Goal: Find specific page/section: Find specific page/section

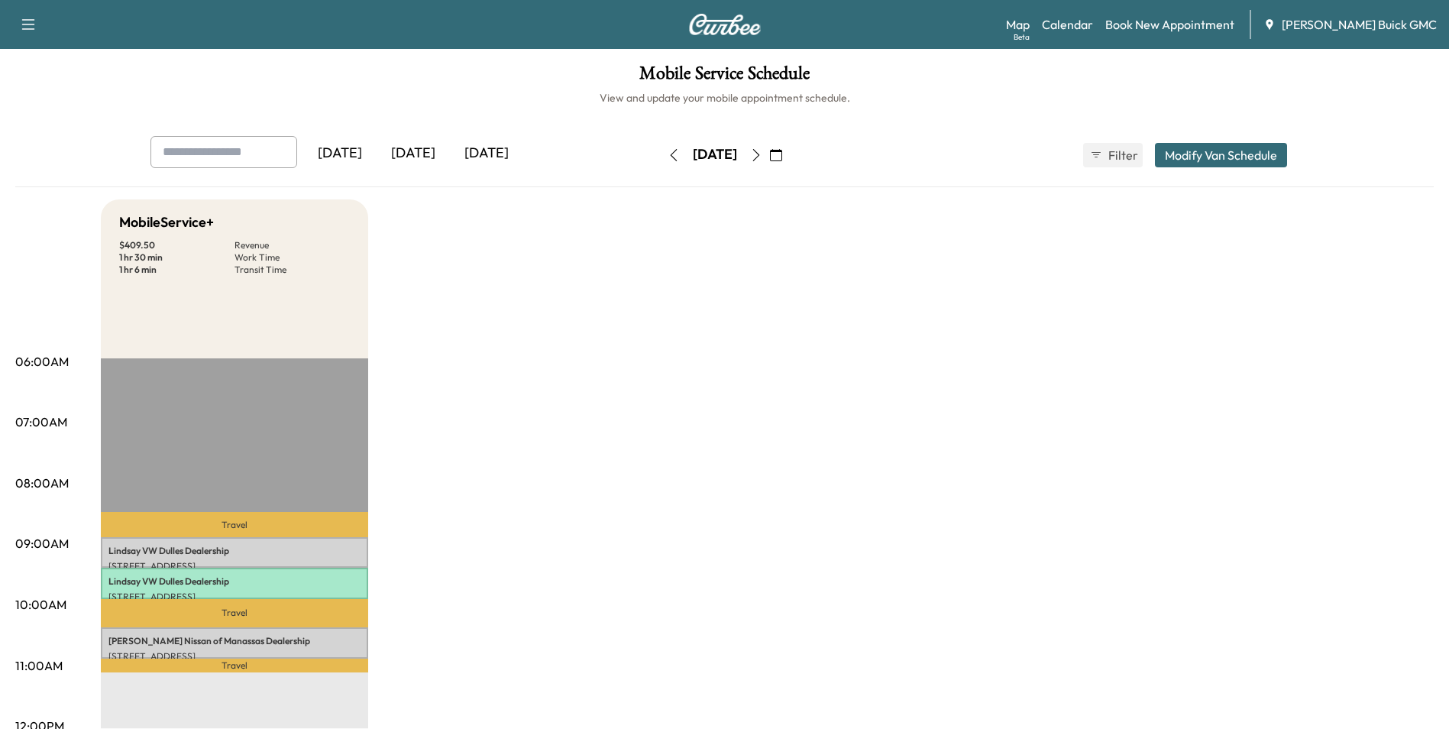
click at [759, 152] on icon "button" at bounding box center [755, 155] width 7 height 12
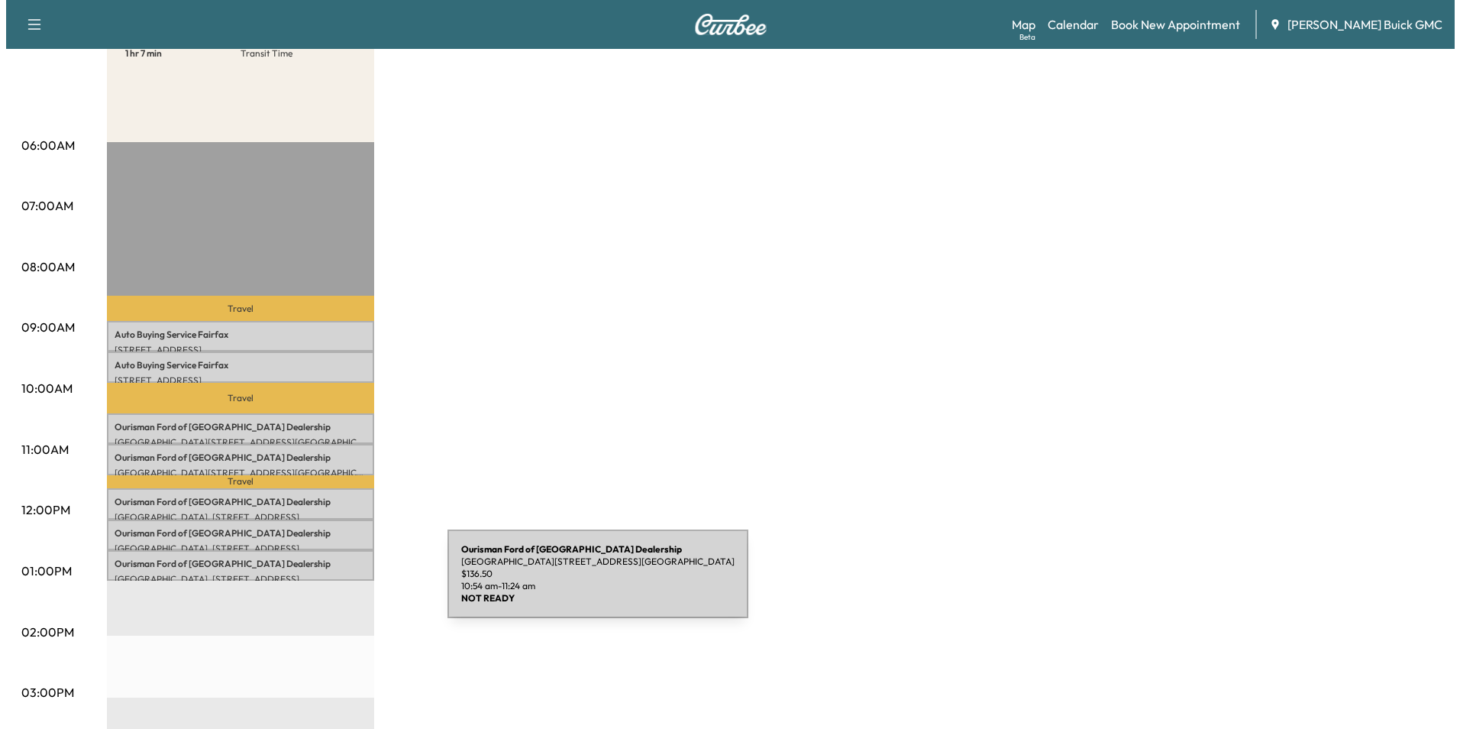
scroll to position [229, 0]
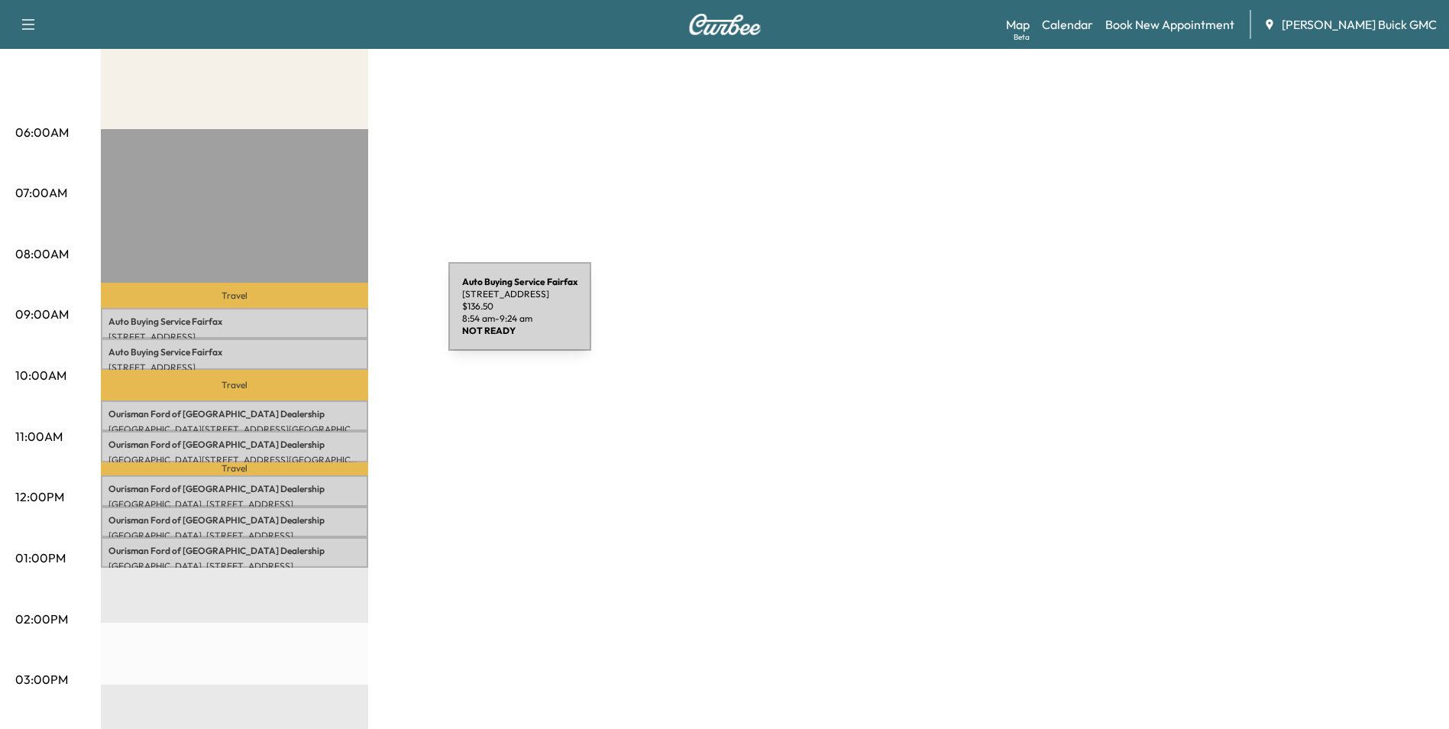
click at [334, 315] on p "Auto Buying Service [GEOGRAPHIC_DATA]" at bounding box center [234, 321] width 252 height 12
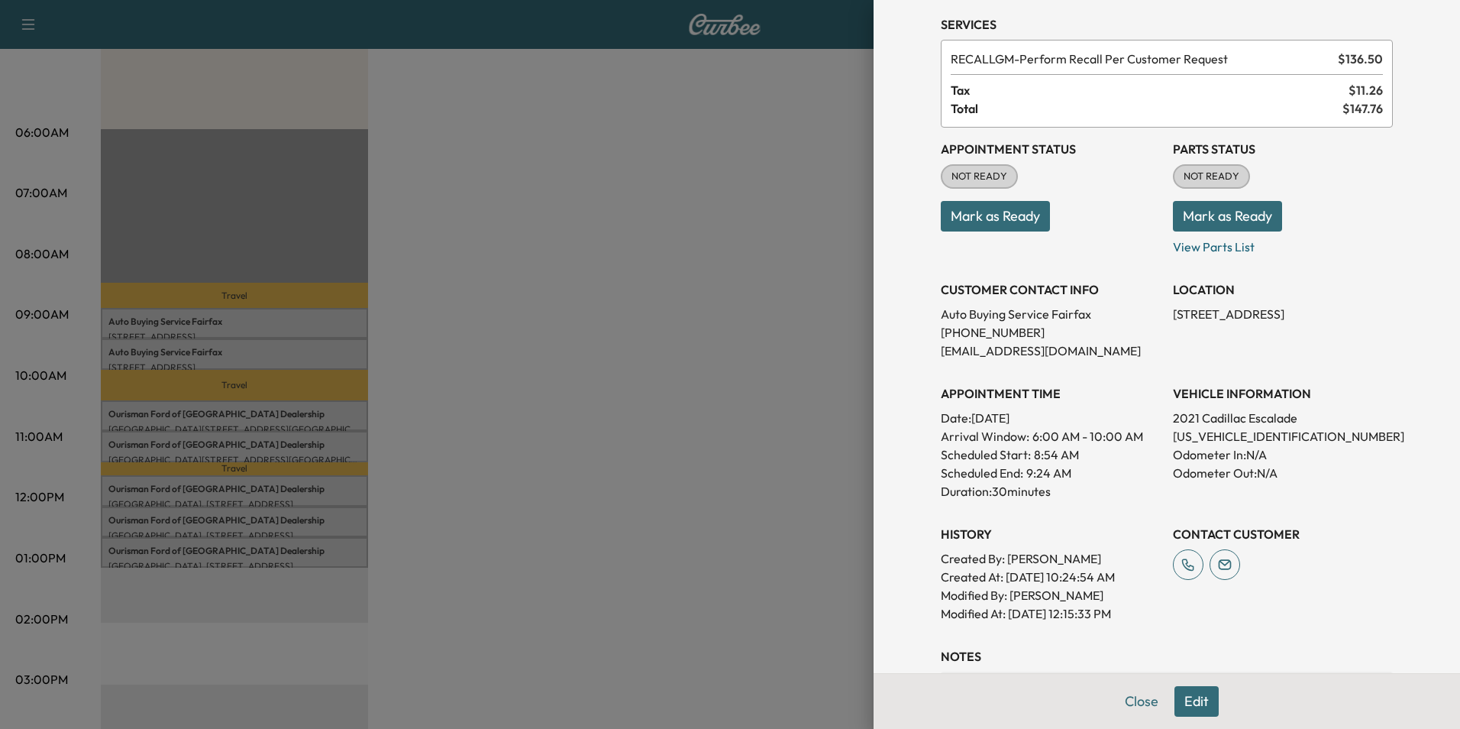
scroll to position [153, 0]
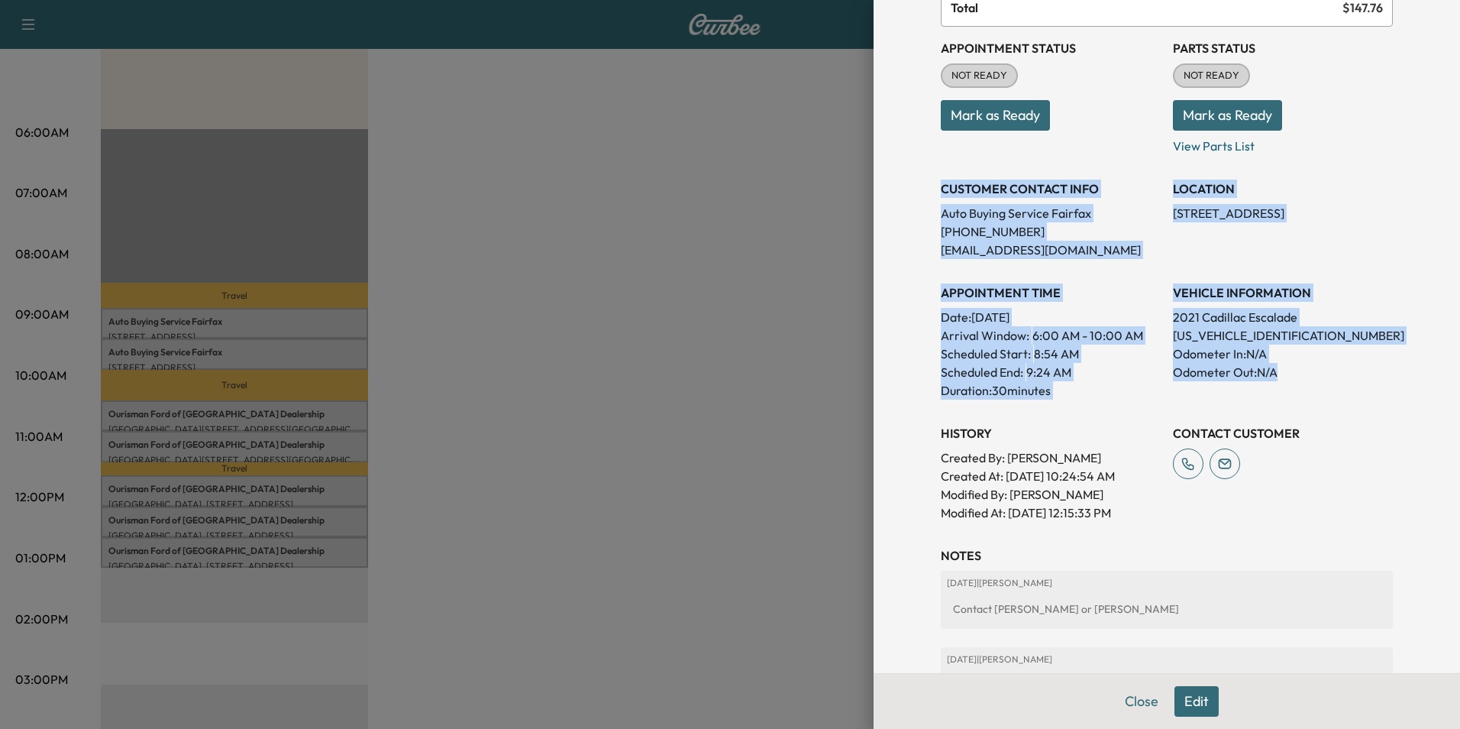
drag, startPoint x: 930, startPoint y: 186, endPoint x: 1310, endPoint y: 377, distance: 425.9
click at [1310, 377] on div "Appointment Status NOT READY Mark as Ready Parts Status NOT READY Mark as Ready…" at bounding box center [1167, 274] width 452 height 495
copy div "CUSTOMER CONTACT INFO Auto Buying Service [GEOGRAPHIC_DATA] [PHONE_NUMBER] [EMA…"
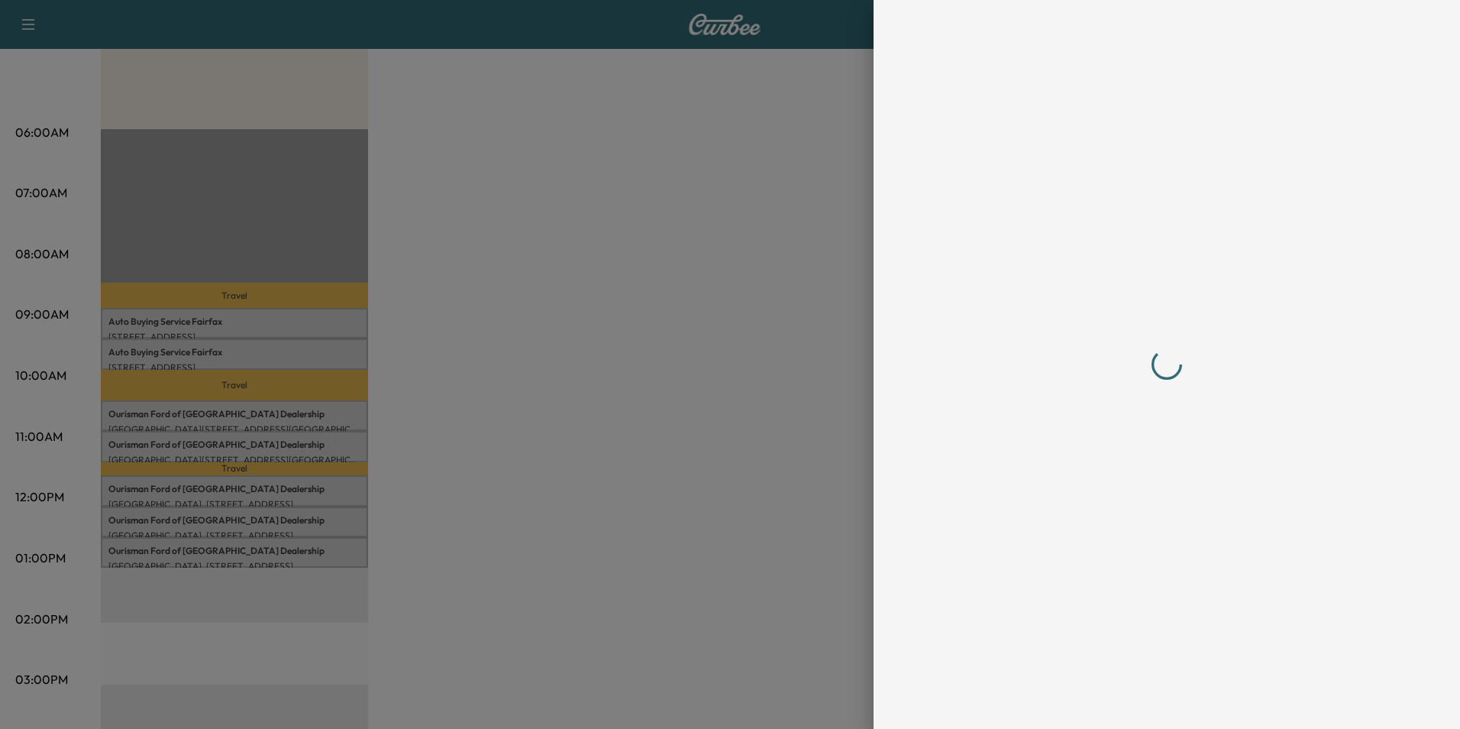
scroll to position [0, 0]
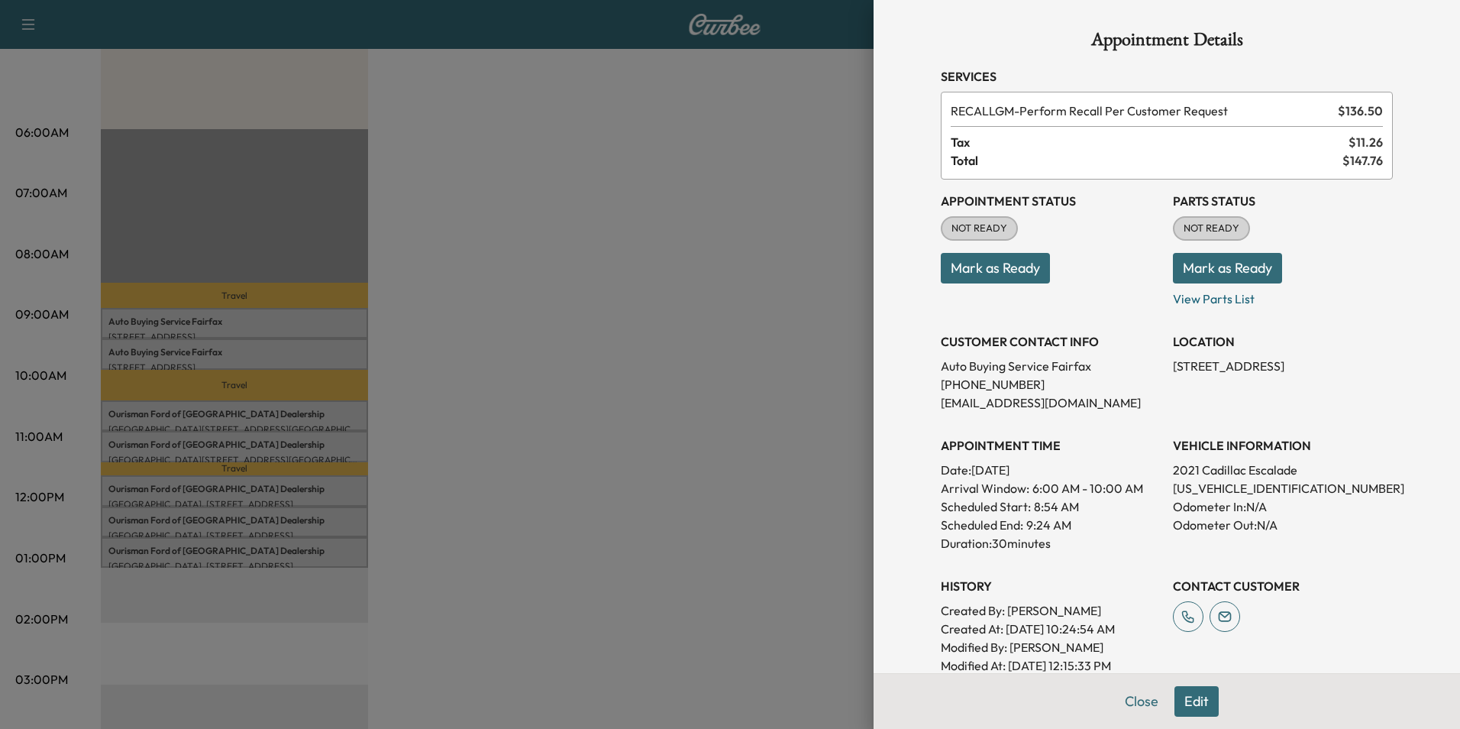
drag, startPoint x: 583, startPoint y: 291, endPoint x: 580, endPoint y: 300, distance: 9.7
click at [585, 289] on div at bounding box center [730, 364] width 1460 height 729
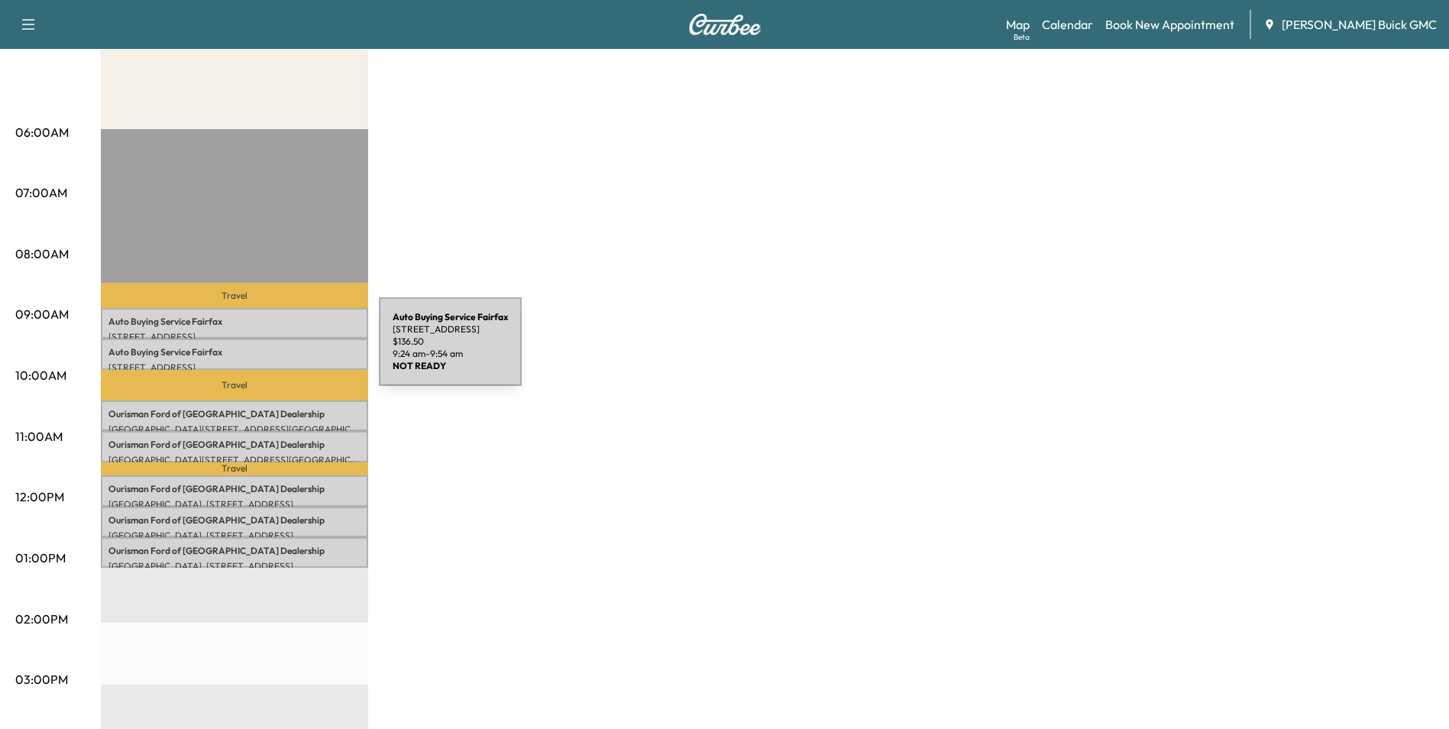
click at [264, 351] on p "Auto Buying Service [GEOGRAPHIC_DATA]" at bounding box center [234, 352] width 252 height 12
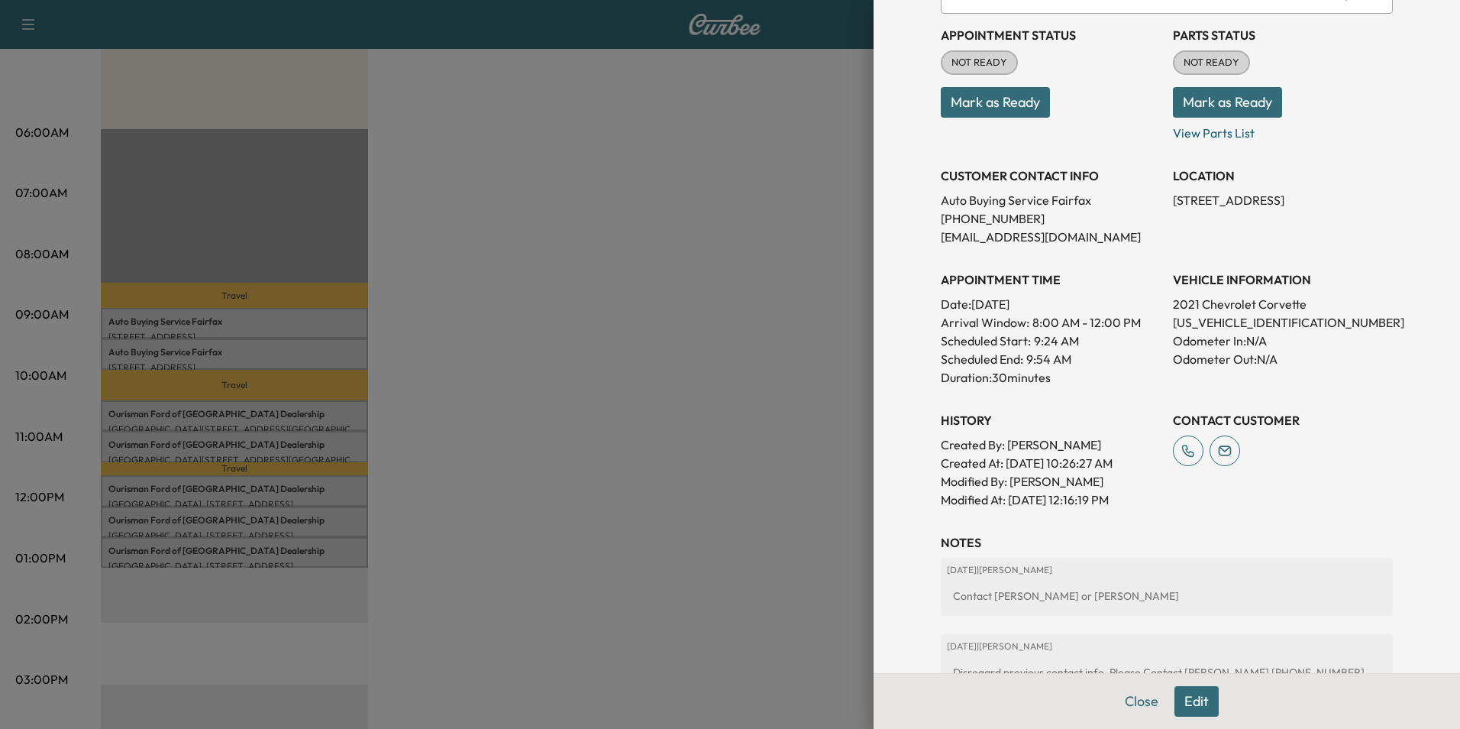
scroll to position [229, 0]
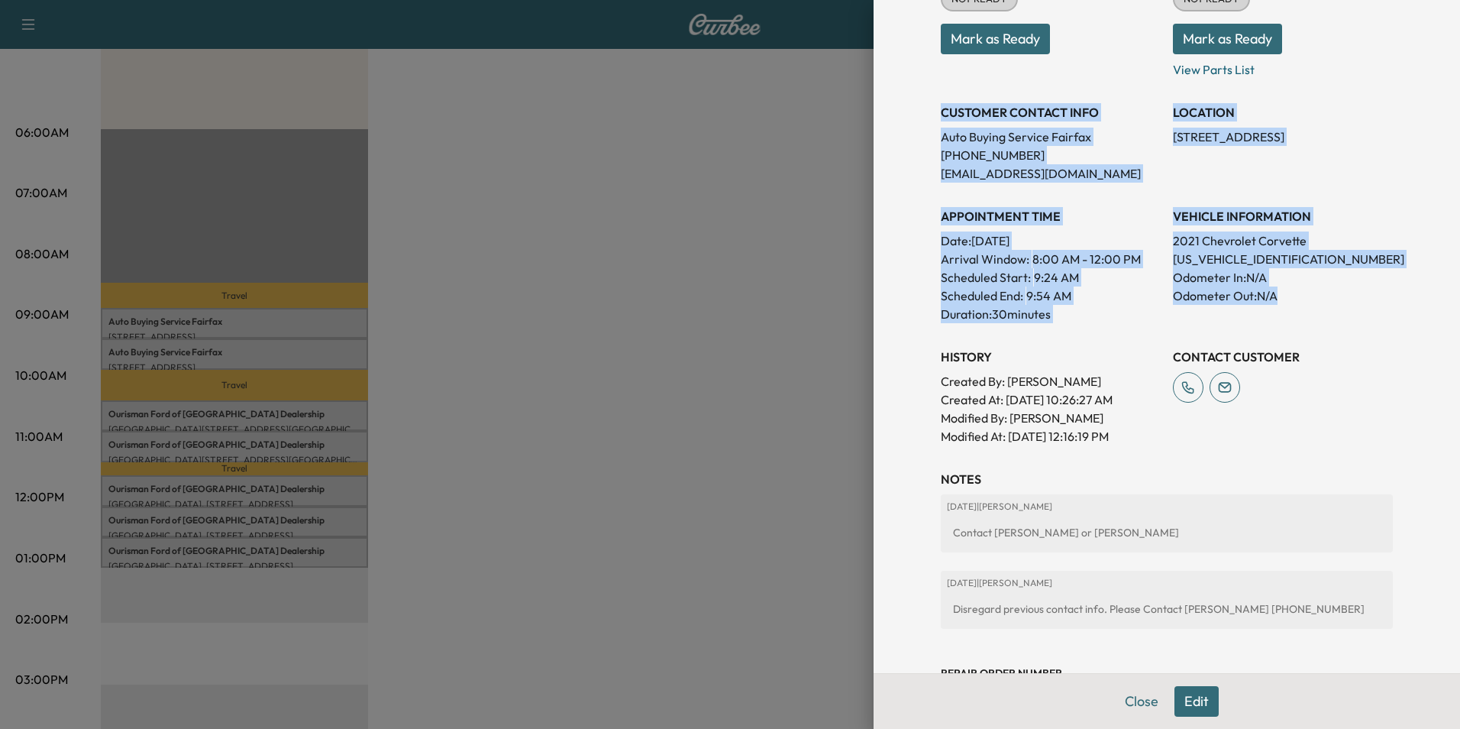
drag, startPoint x: 932, startPoint y: 109, endPoint x: 1309, endPoint y: 291, distance: 418.7
click at [1309, 291] on div "Appointment Status NOT READY Mark as Ready Parts Status NOT READY Mark as Ready…" at bounding box center [1167, 197] width 452 height 495
copy div "CUSTOMER CONTACT INFO Auto Buying Service [GEOGRAPHIC_DATA] [PHONE_NUMBER] [EMA…"
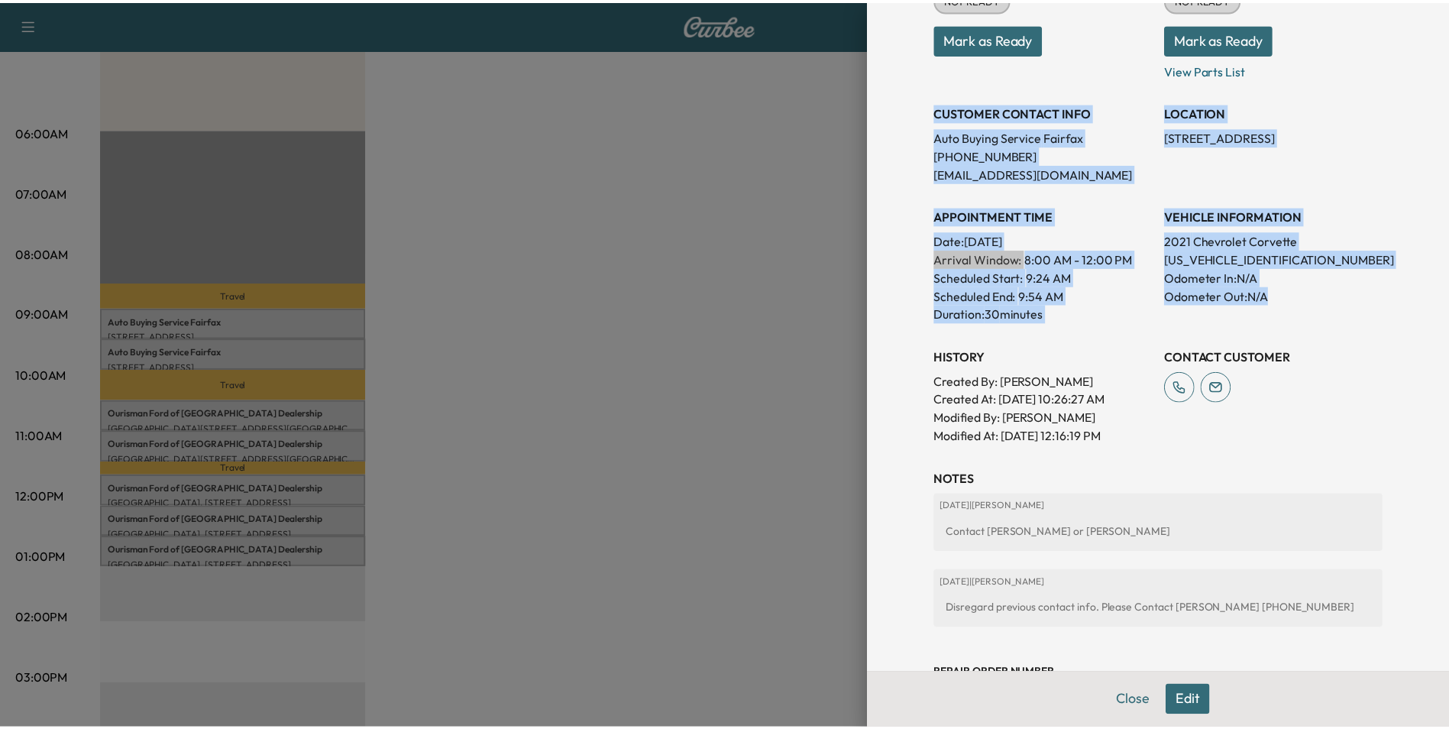
scroll to position [0, 0]
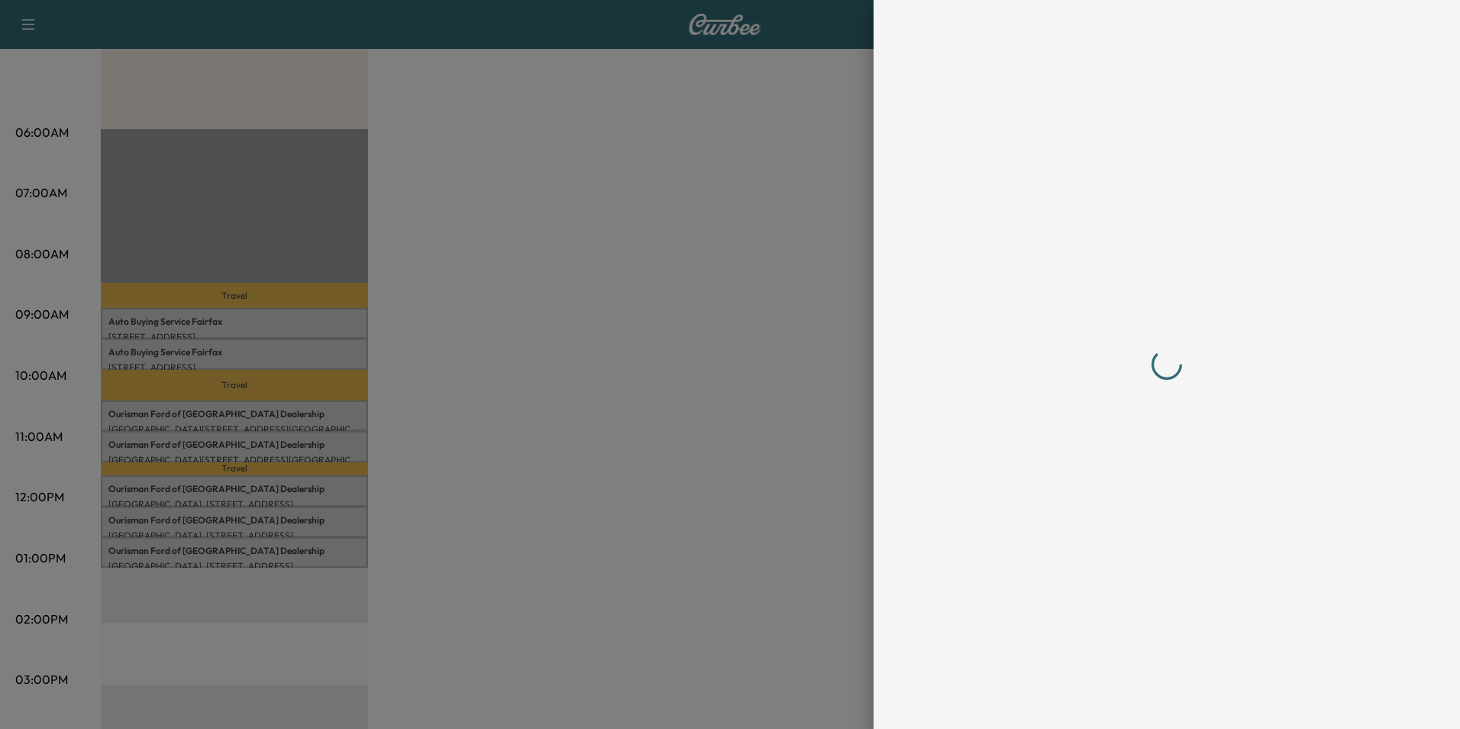
click at [492, 391] on div at bounding box center [730, 364] width 1460 height 729
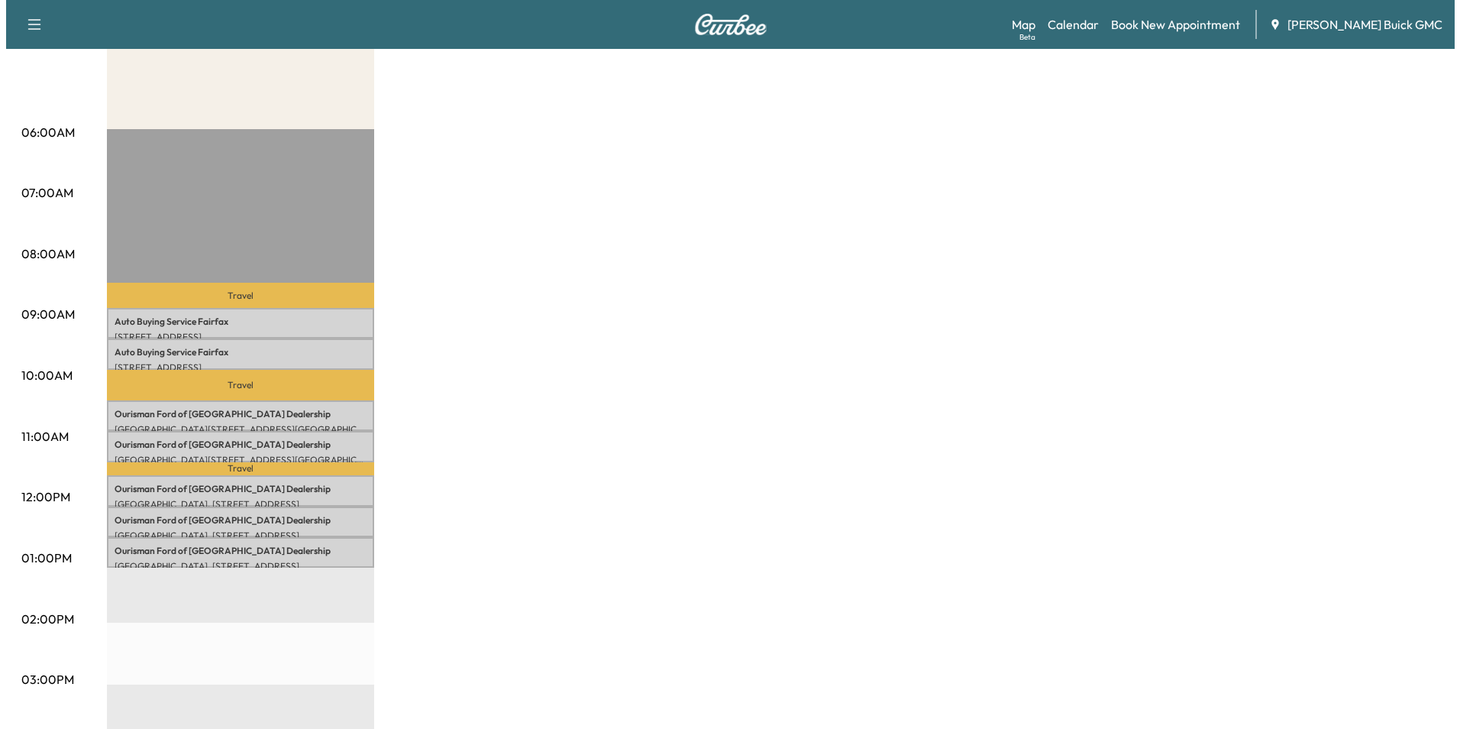
scroll to position [382, 0]
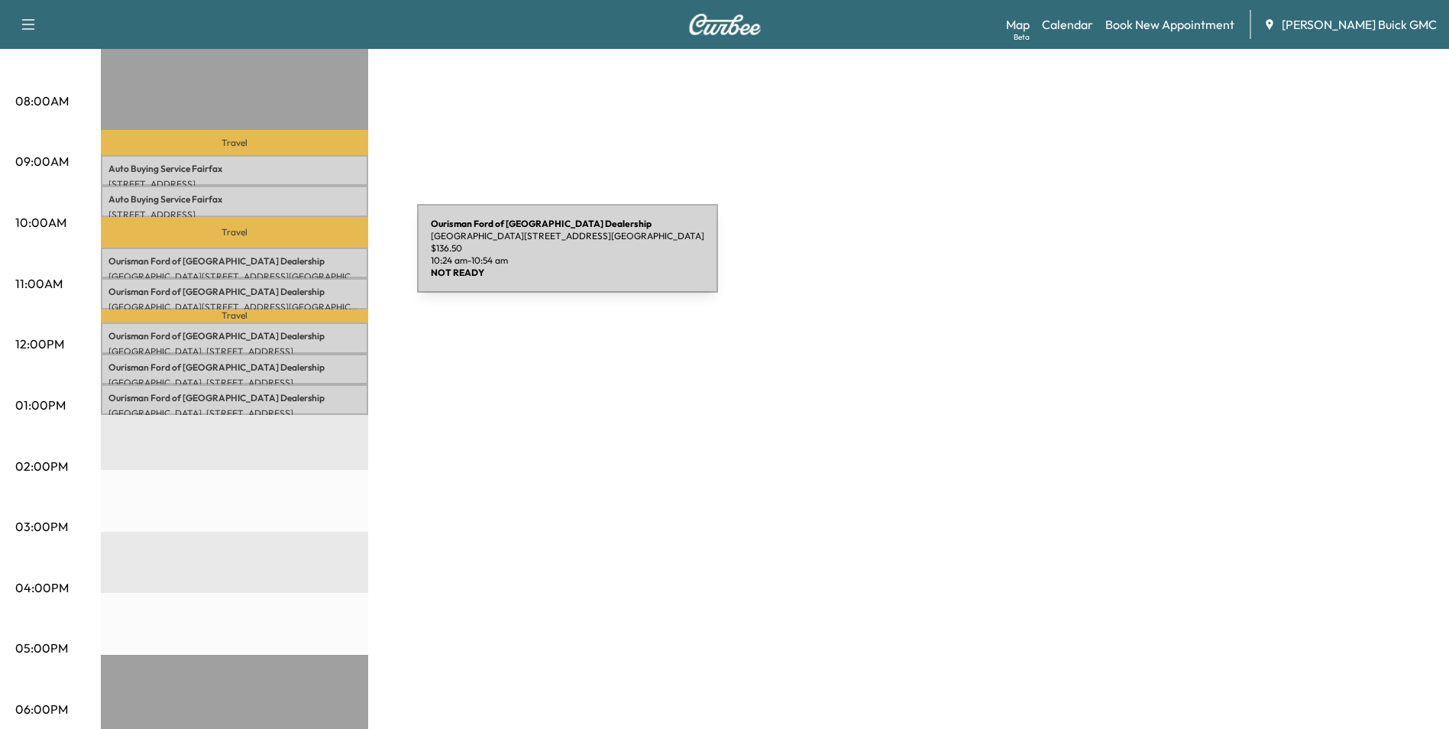
click at [302, 257] on p "Ourisman Ford of Manassas Dealership" at bounding box center [234, 261] width 252 height 12
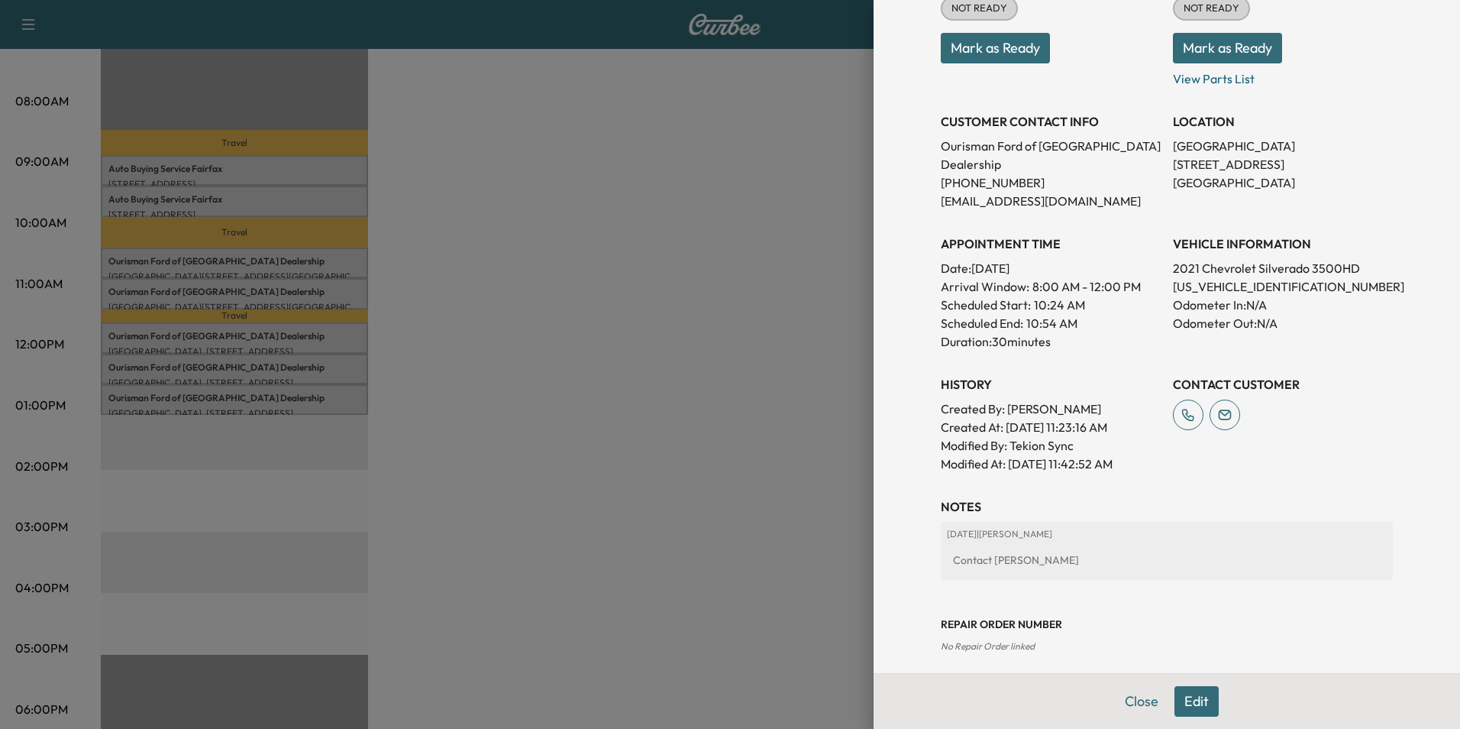
scroll to position [229, 0]
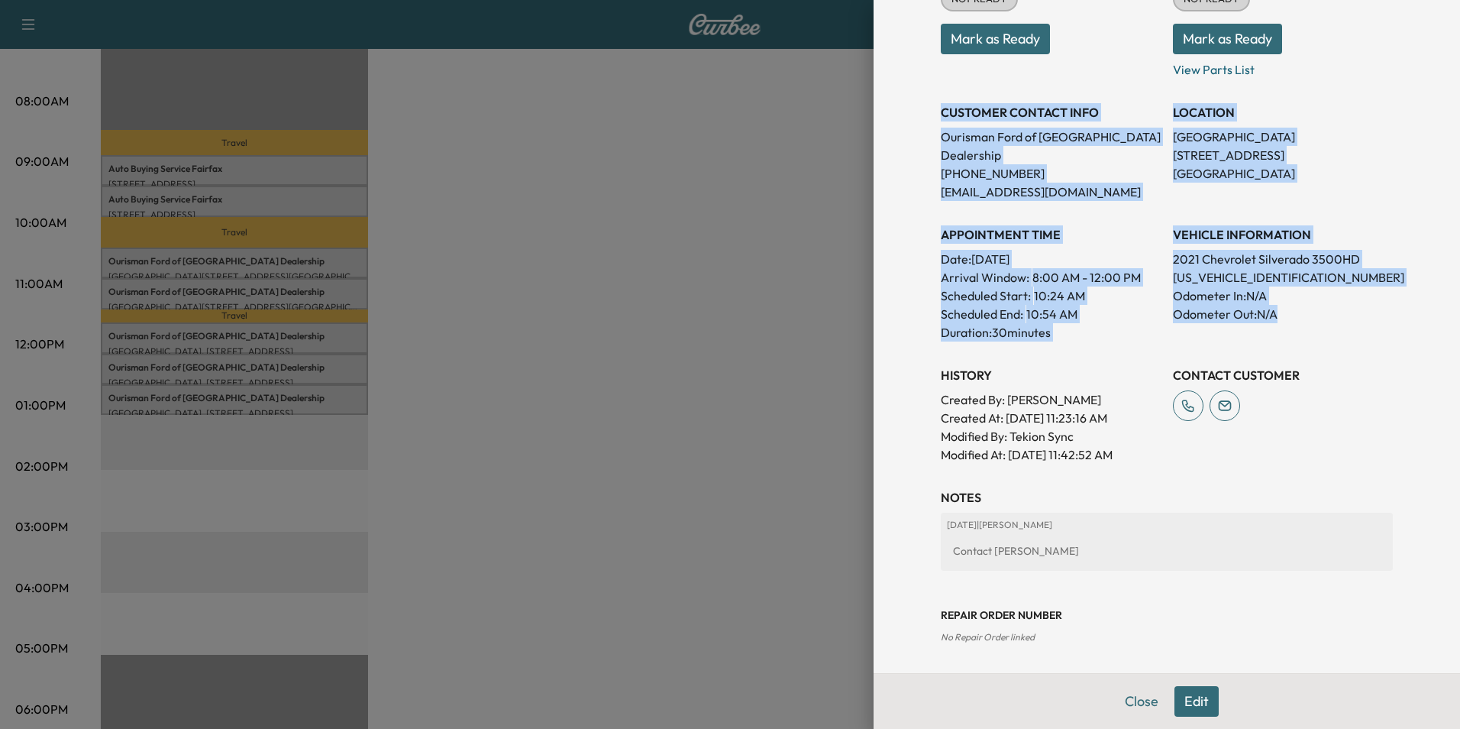
drag, startPoint x: 930, startPoint y: 109, endPoint x: 1289, endPoint y: 302, distance: 407.2
click at [1289, 302] on div "Appointment Status NOT READY Mark as Ready Parts Status NOT READY Mark as Ready…" at bounding box center [1167, 206] width 452 height 513
copy div "CUSTOMER CONTACT INFO Ourisman Ford of Manassas Dealership [PHONE_NUMBER] [EMAI…"
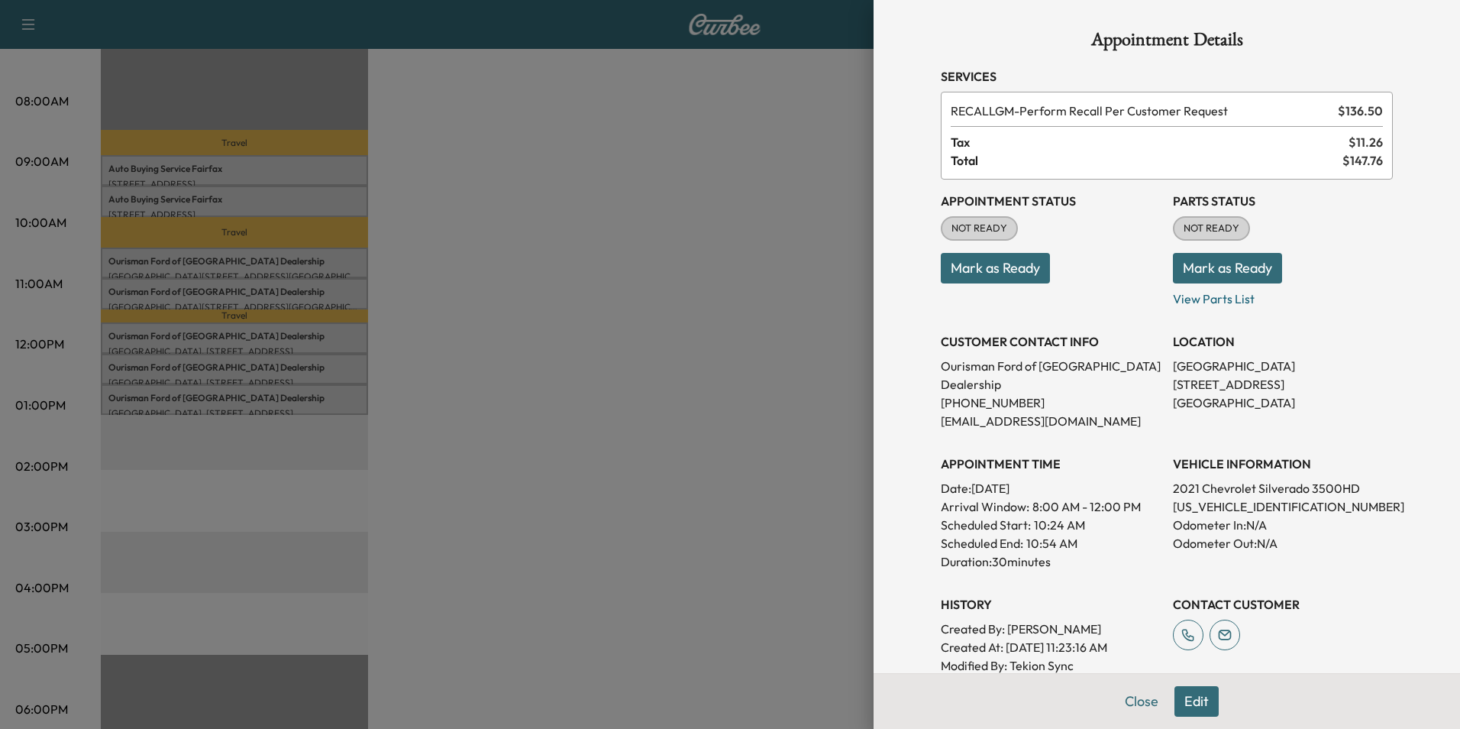
click at [644, 360] on div at bounding box center [730, 364] width 1460 height 729
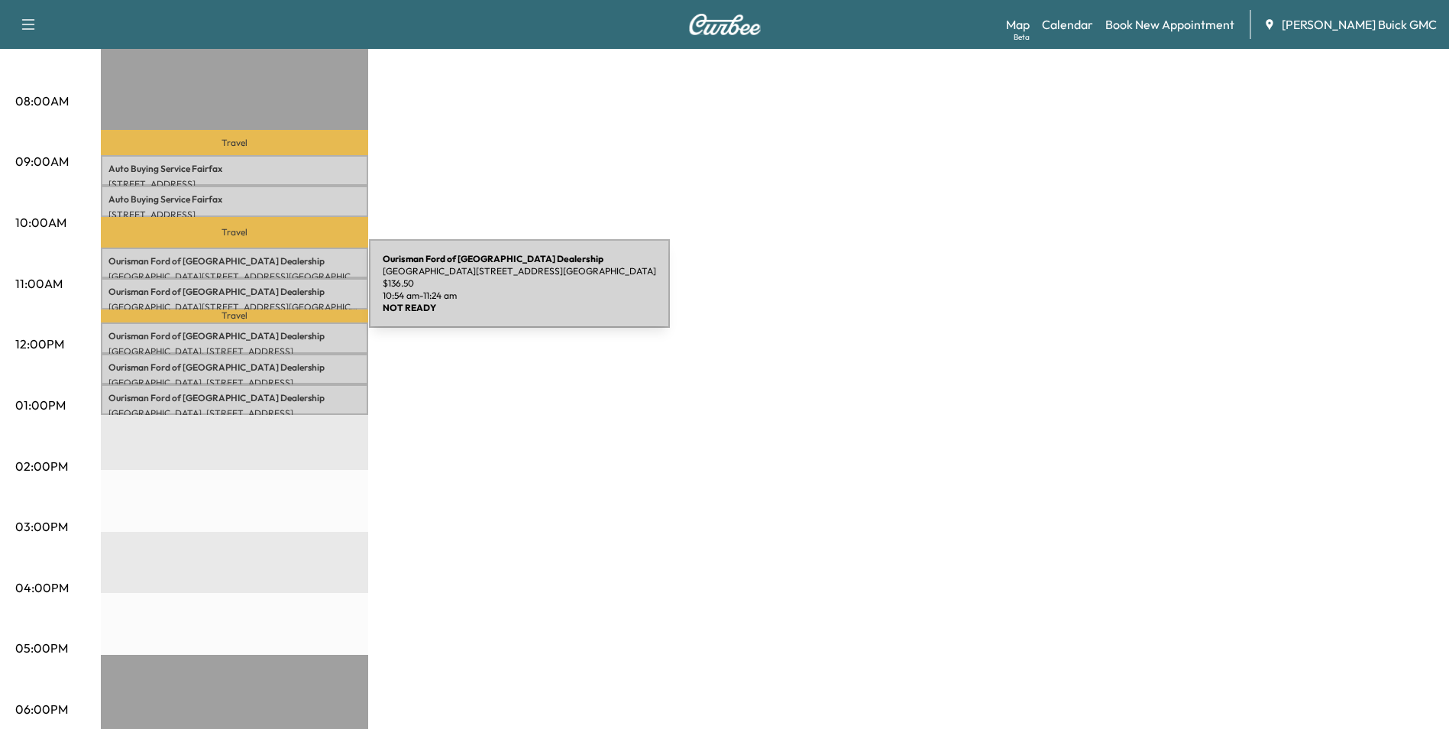
click at [254, 292] on p "Ourisman Ford of Manassas Dealership" at bounding box center [234, 292] width 252 height 12
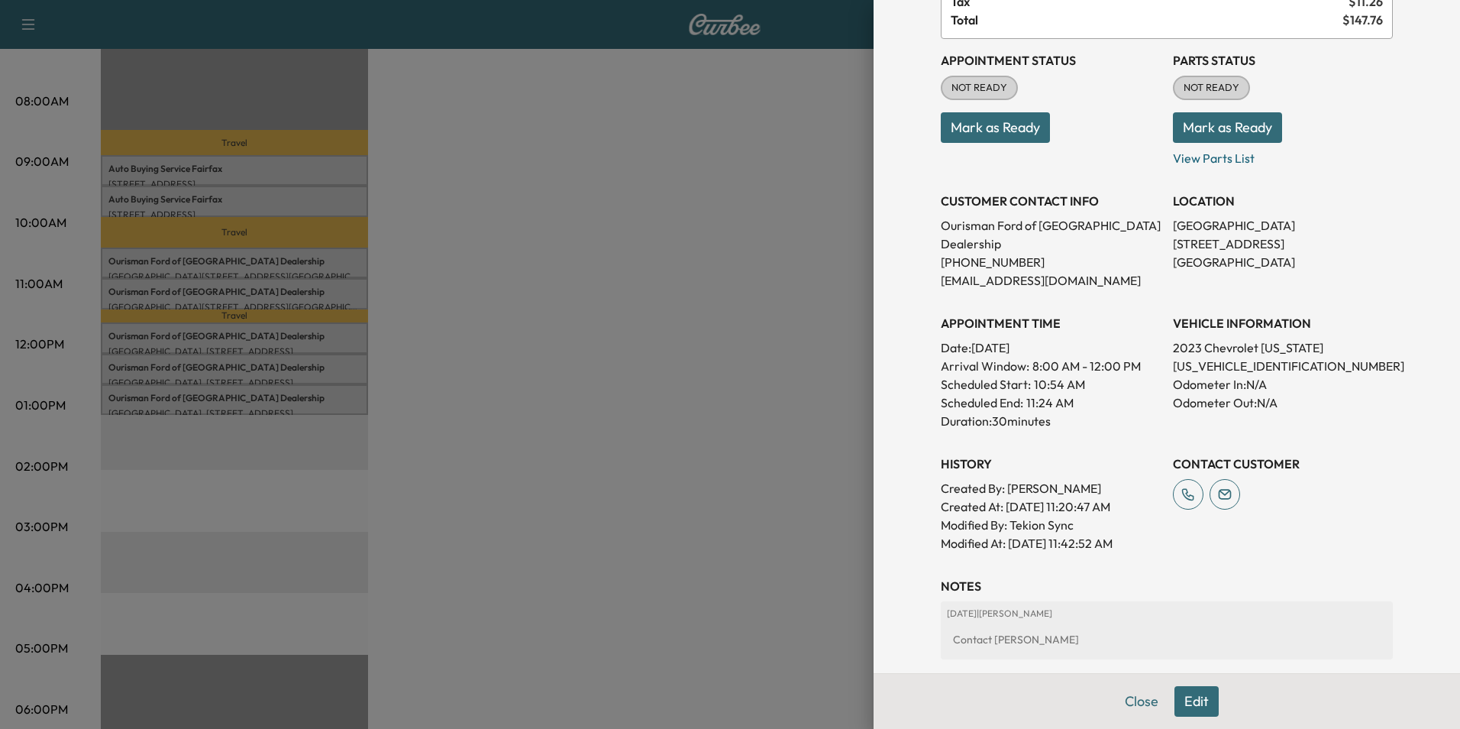
scroll to position [229, 0]
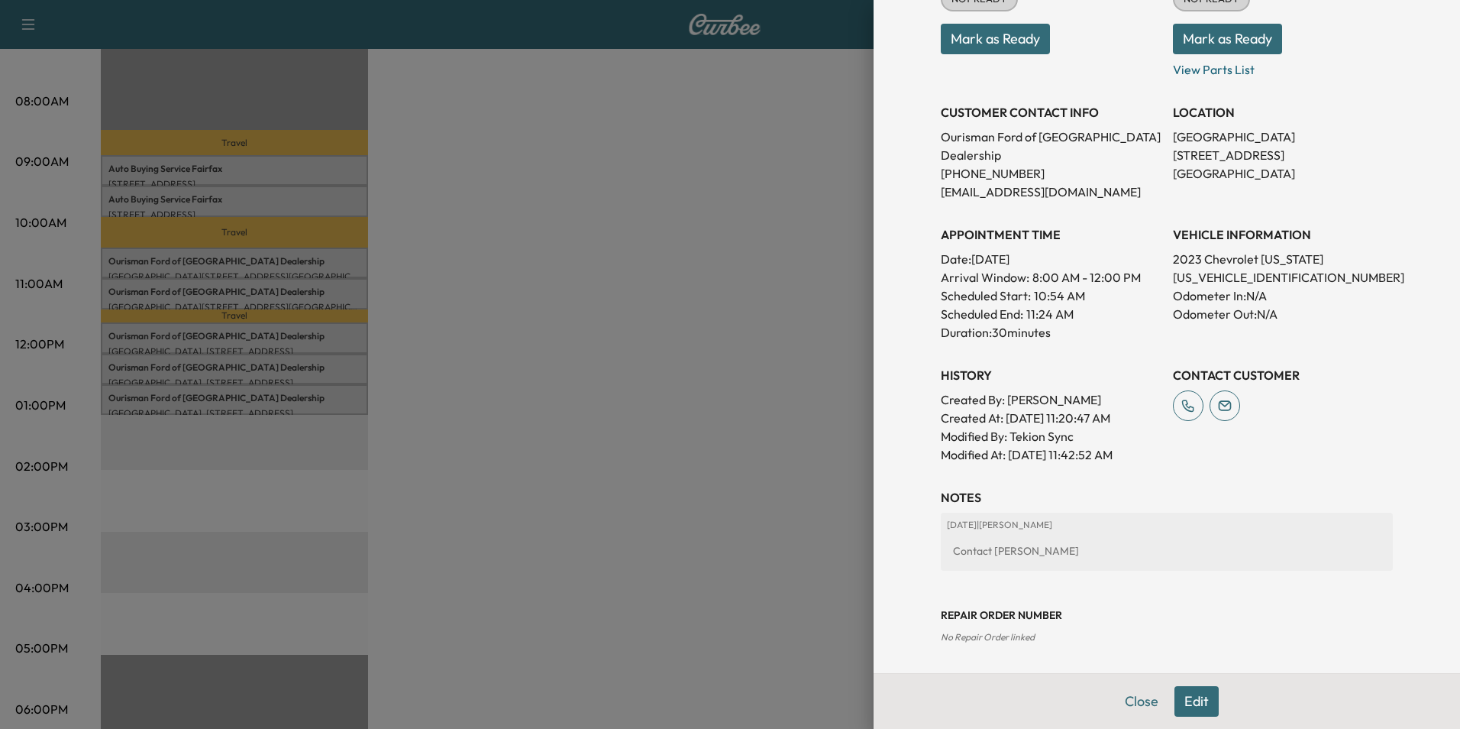
click at [1383, 699] on div "Close Edit" at bounding box center [1167, 701] width 586 height 56
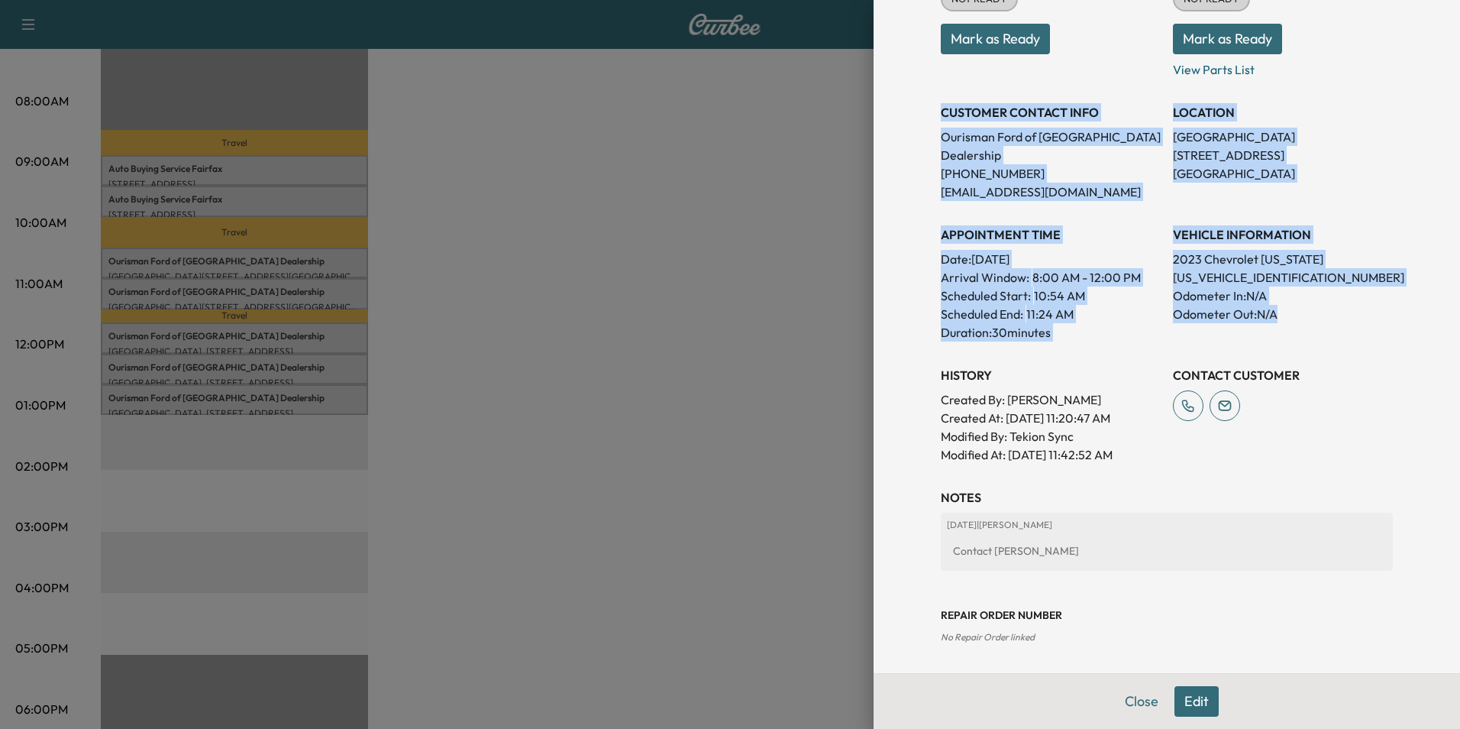
drag, startPoint x: 931, startPoint y: 110, endPoint x: 1279, endPoint y: 307, distance: 400.1
click at [1279, 307] on div "Appointment Status NOT READY Mark as Ready Parts Status NOT READY Mark as Ready…" at bounding box center [1167, 206] width 452 height 513
copy div "CUSTOMER CONTACT INFO Ourisman Ford of Manassas Dealership [PHONE_NUMBER] [EMAI…"
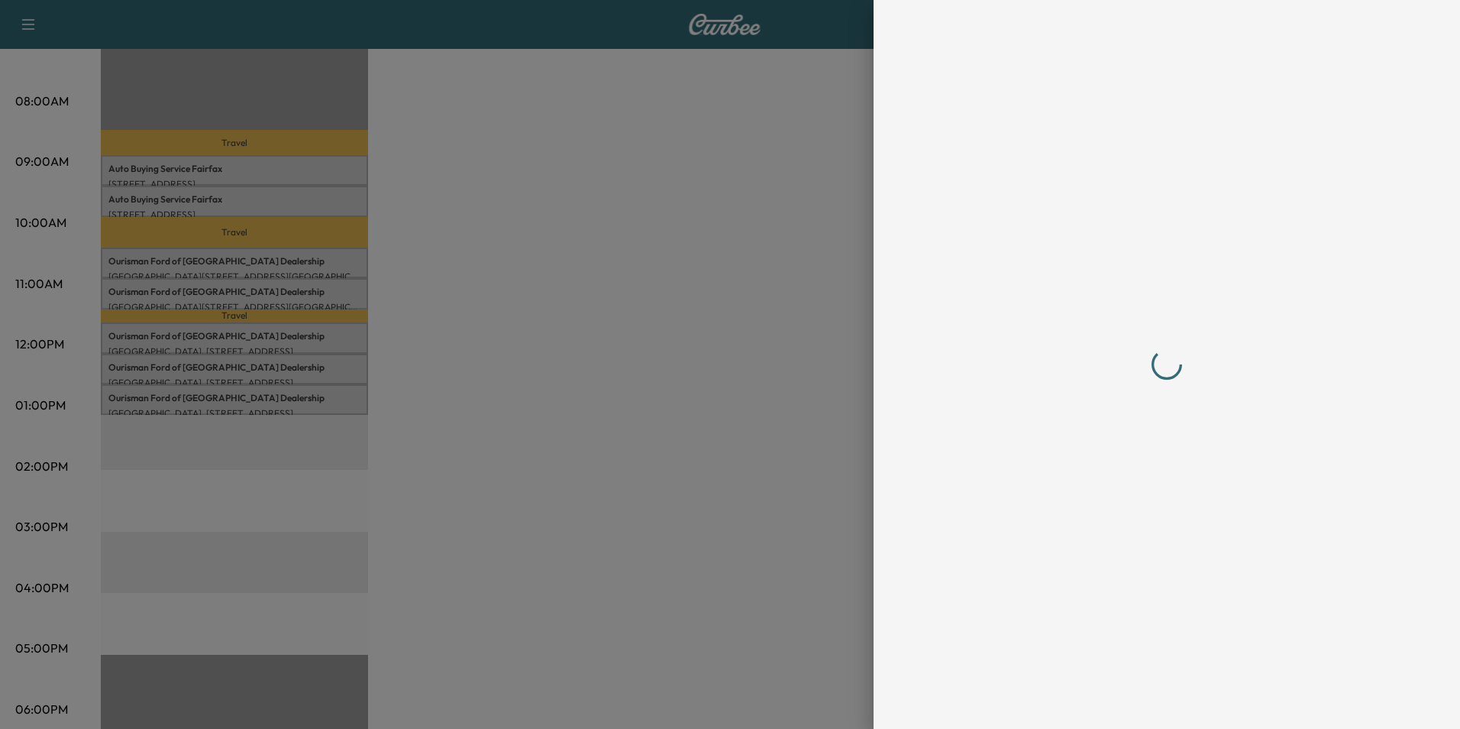
scroll to position [0, 0]
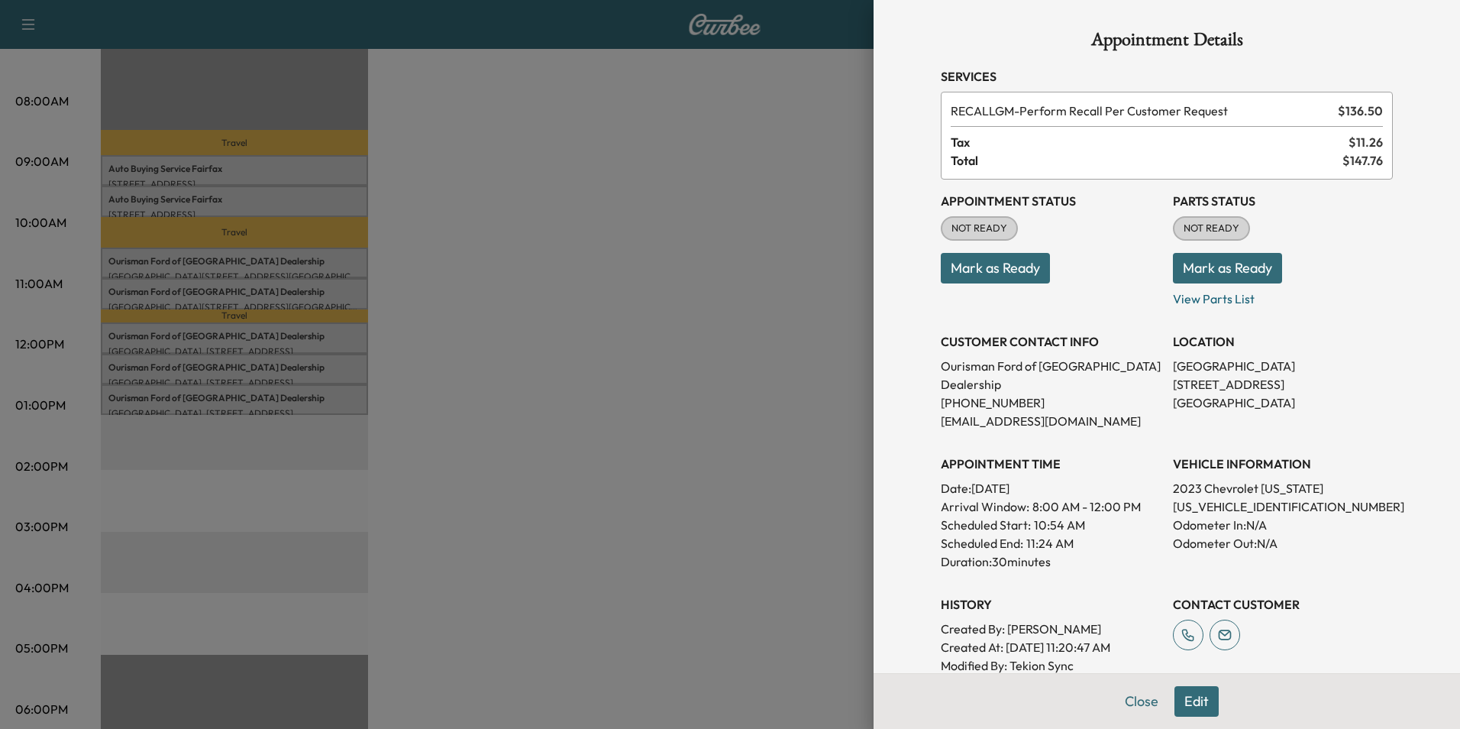
click at [609, 326] on div at bounding box center [730, 364] width 1460 height 729
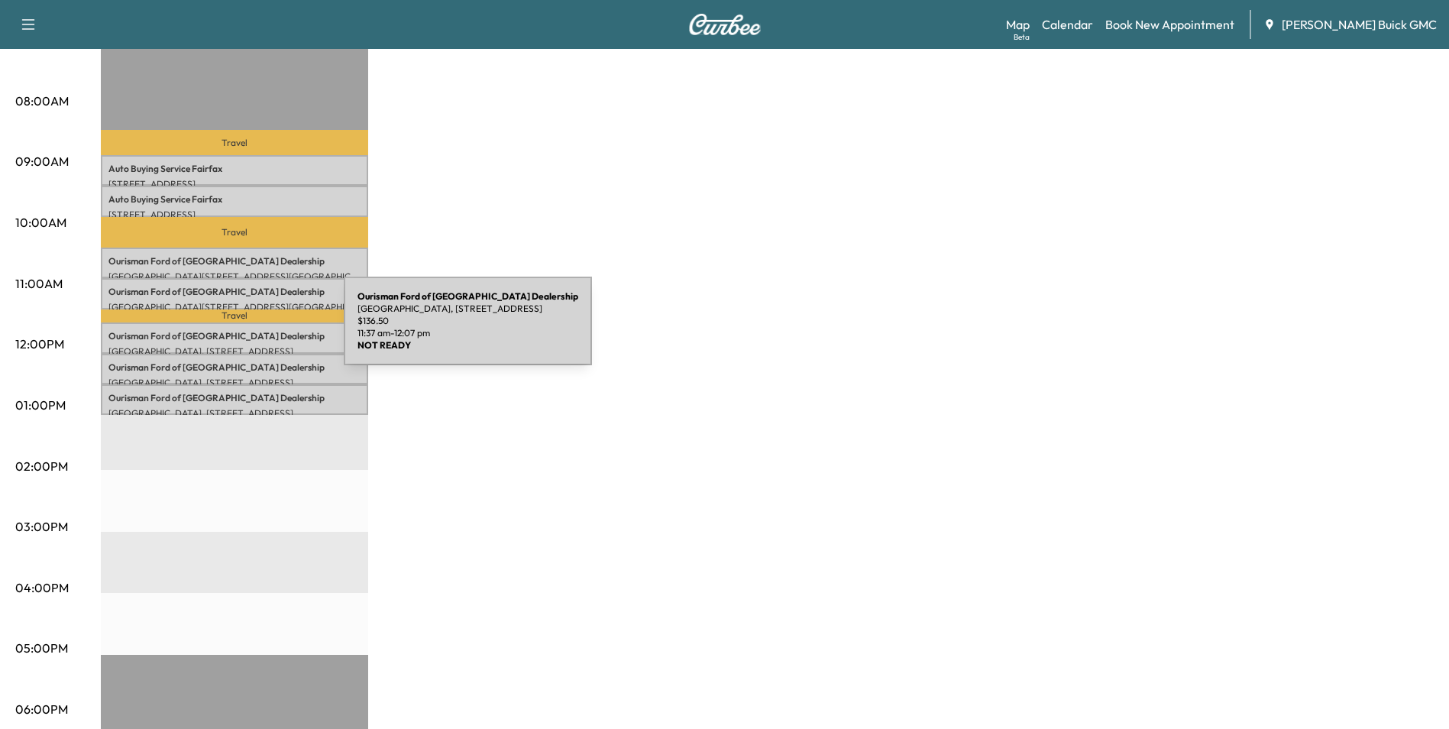
click at [229, 330] on p "Ourisman Ford of Manassas Dealership" at bounding box center [234, 336] width 252 height 12
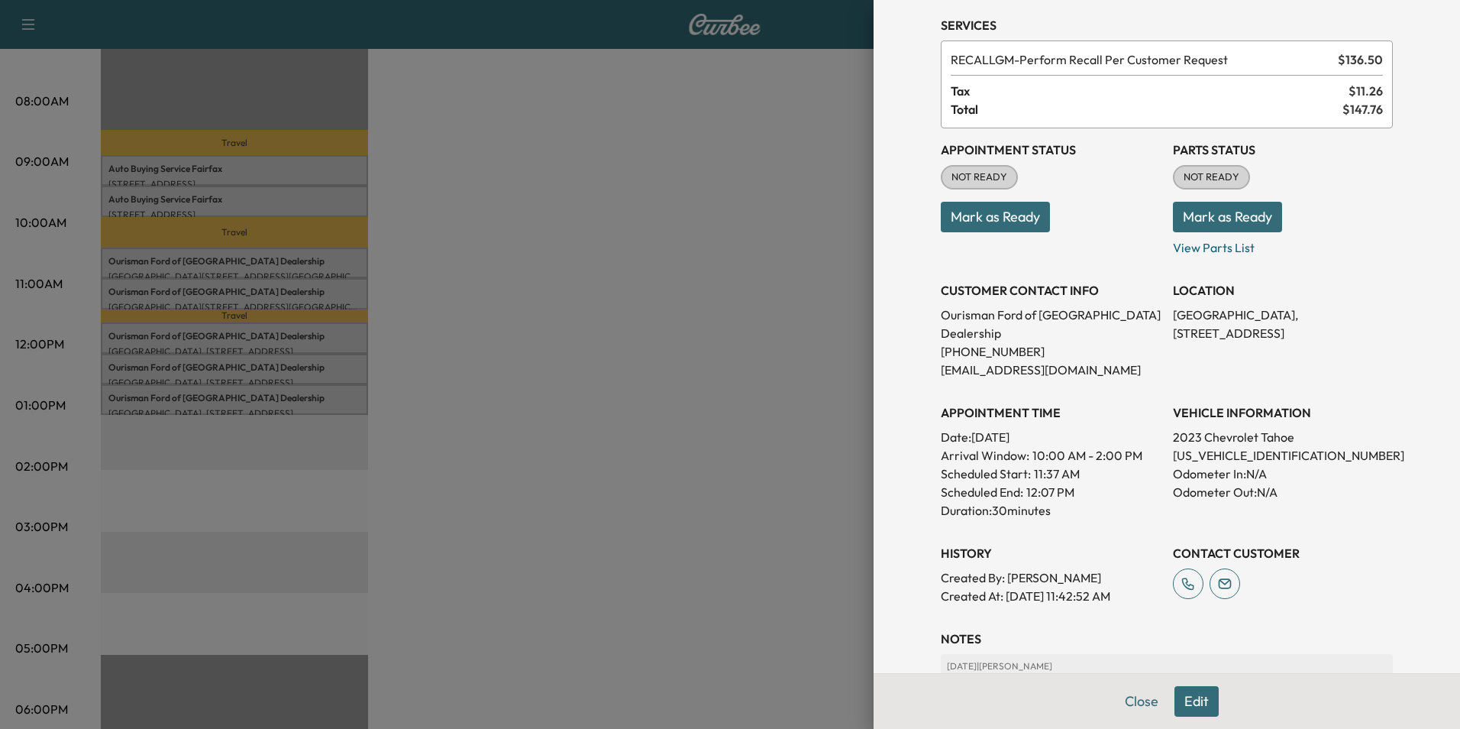
scroll to position [153, 0]
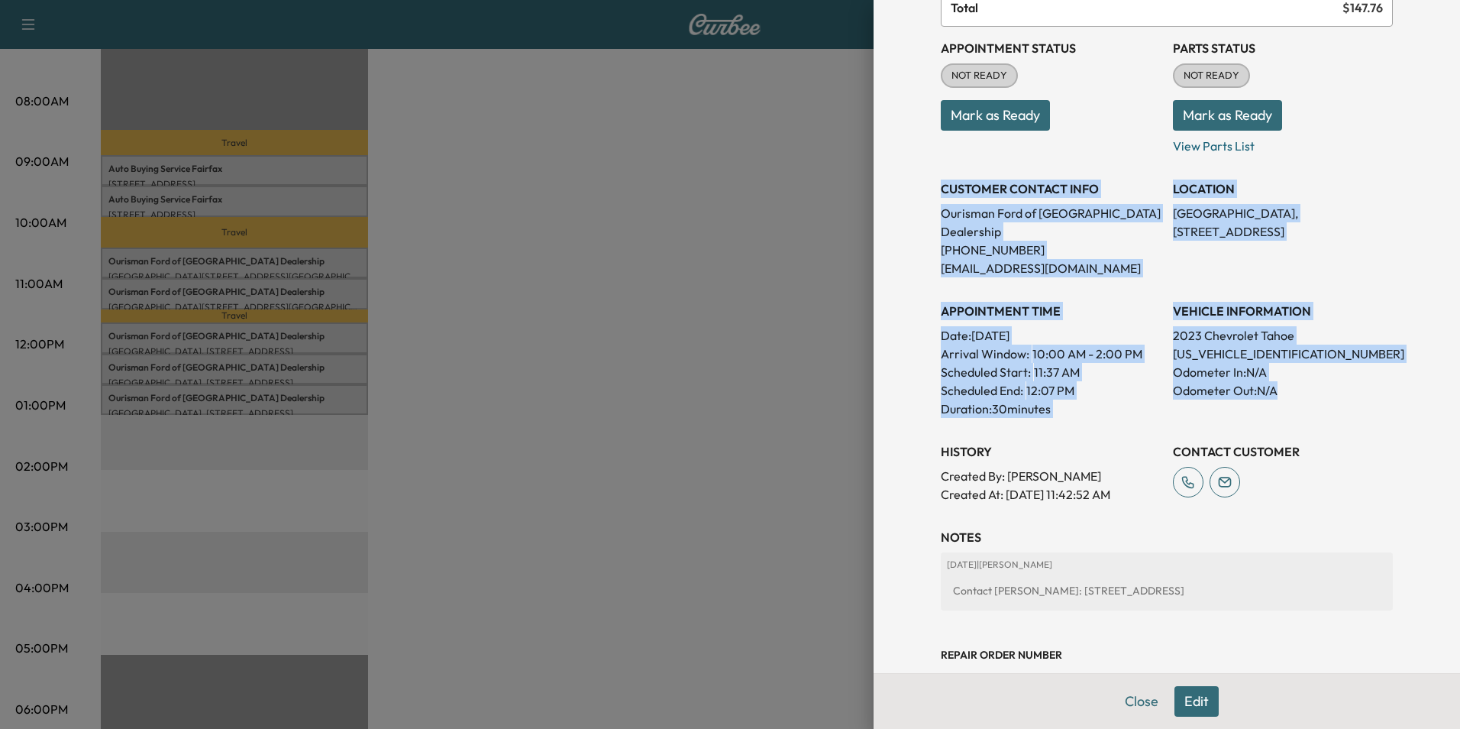
drag, startPoint x: 929, startPoint y: 185, endPoint x: 1365, endPoint y: 383, distance: 478.8
click at [1365, 383] on div "Appointment Status NOT READY Mark as Ready Parts Status NOT READY Mark as Ready…" at bounding box center [1167, 265] width 452 height 477
copy div "CUSTOMER CONTACT INFO Ourisman Ford of Manassas Dealership [PHONE_NUMBER] [EMAI…"
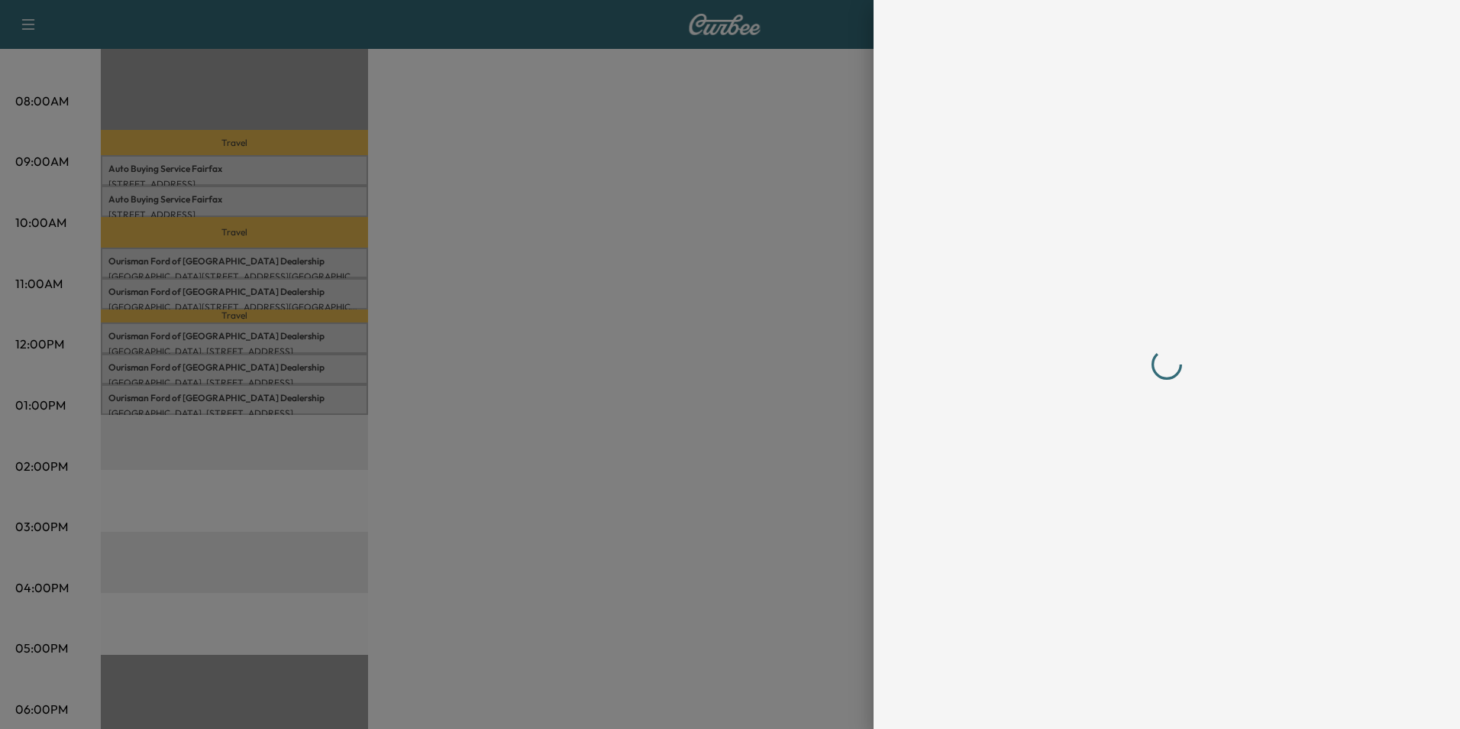
scroll to position [0, 0]
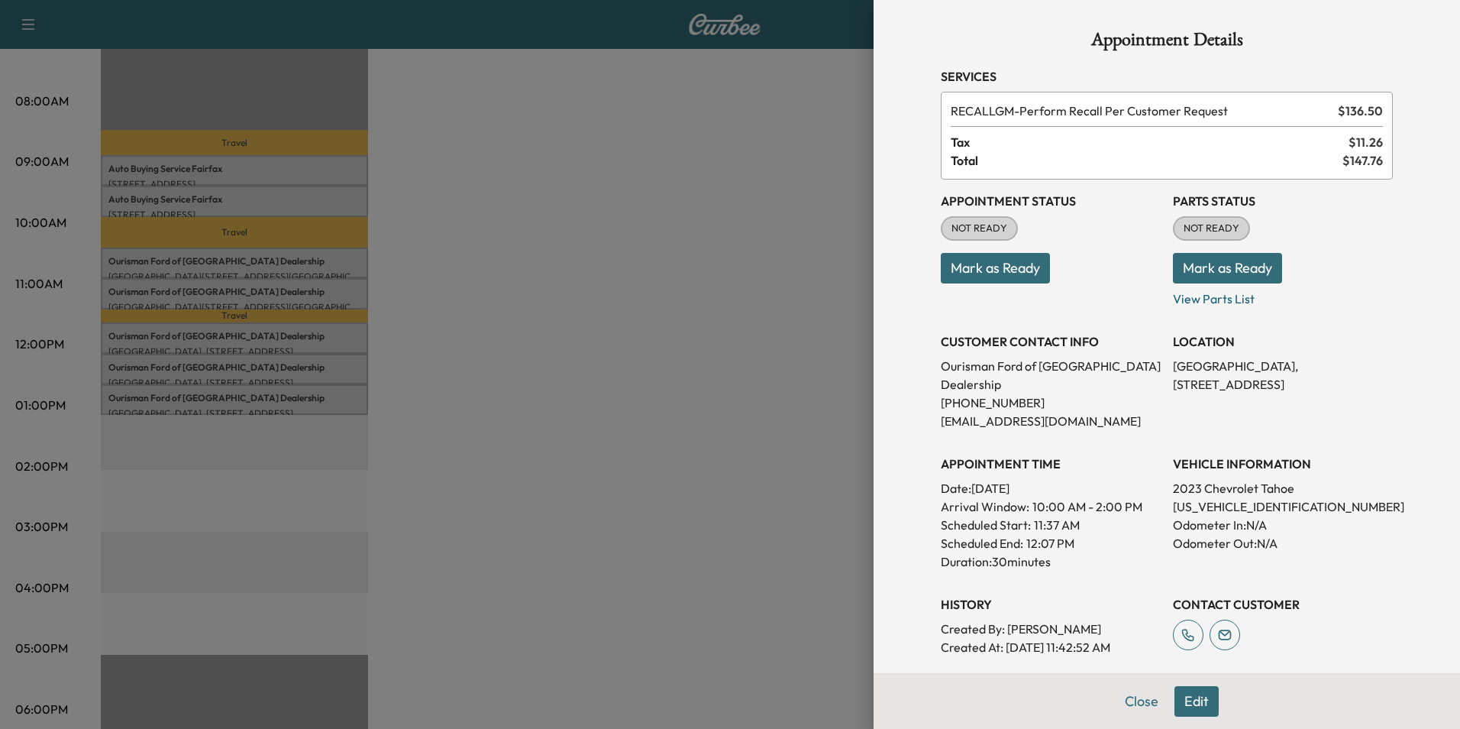
drag, startPoint x: 506, startPoint y: 421, endPoint x: 434, endPoint y: 415, distance: 72.0
click at [508, 420] on div at bounding box center [730, 364] width 1460 height 729
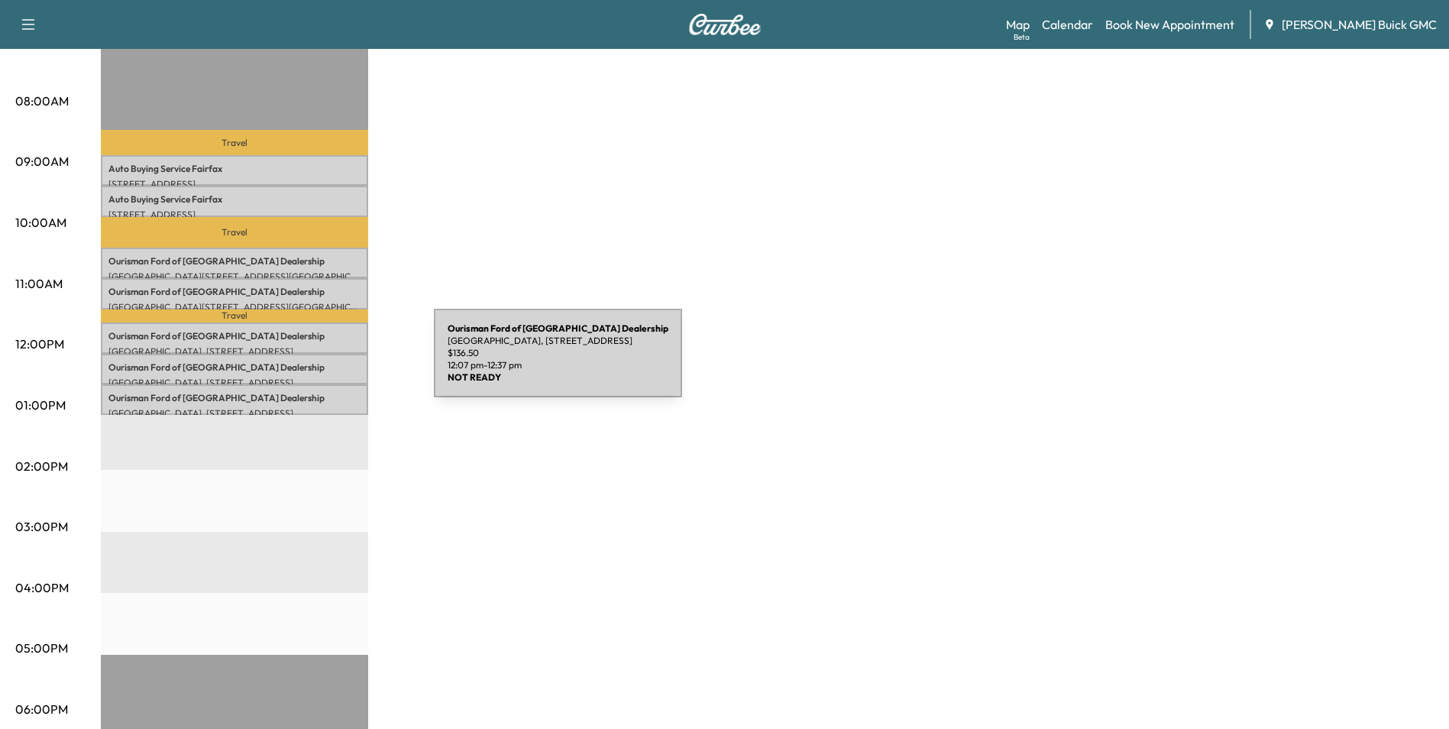
click at [319, 362] on p "Ourisman Ford of Manassas Dealership" at bounding box center [234, 367] width 252 height 12
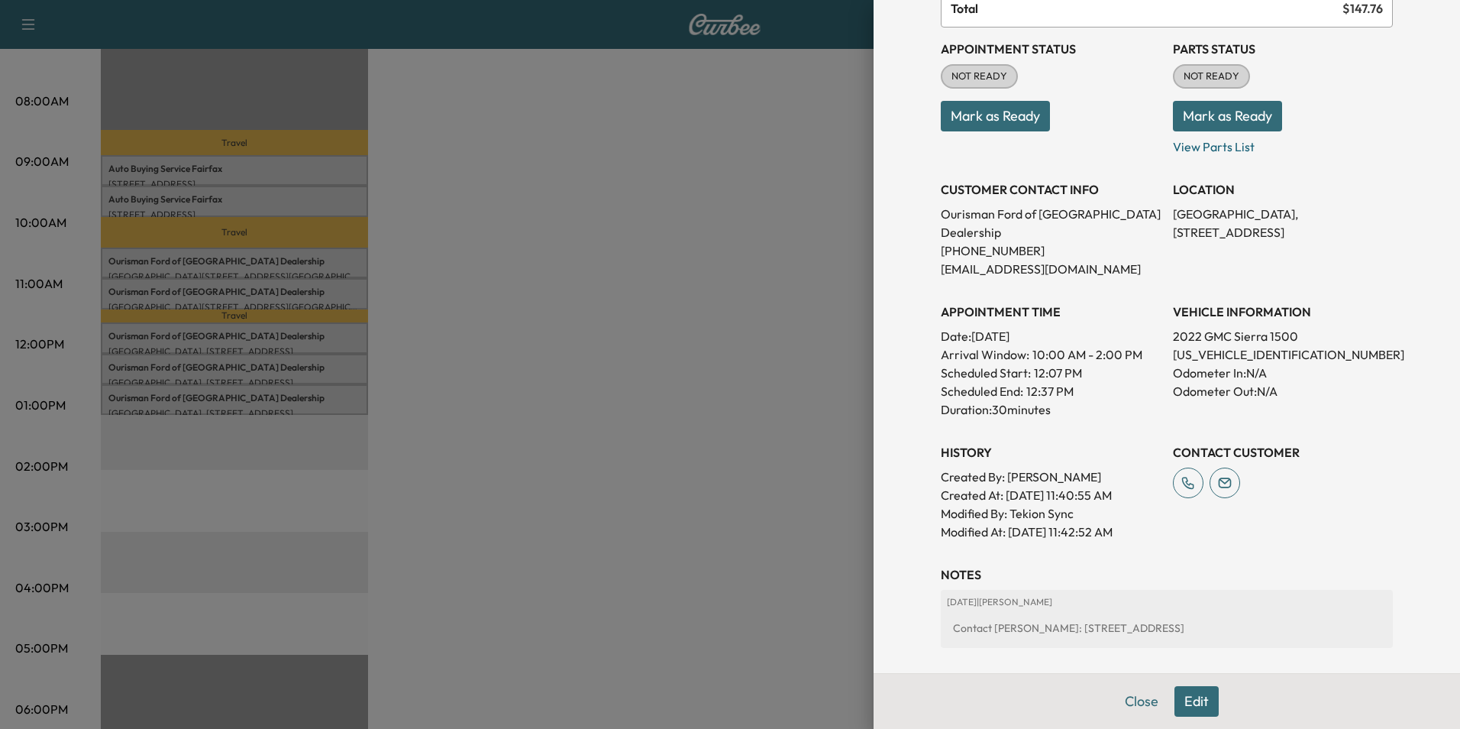
scroll to position [153, 0]
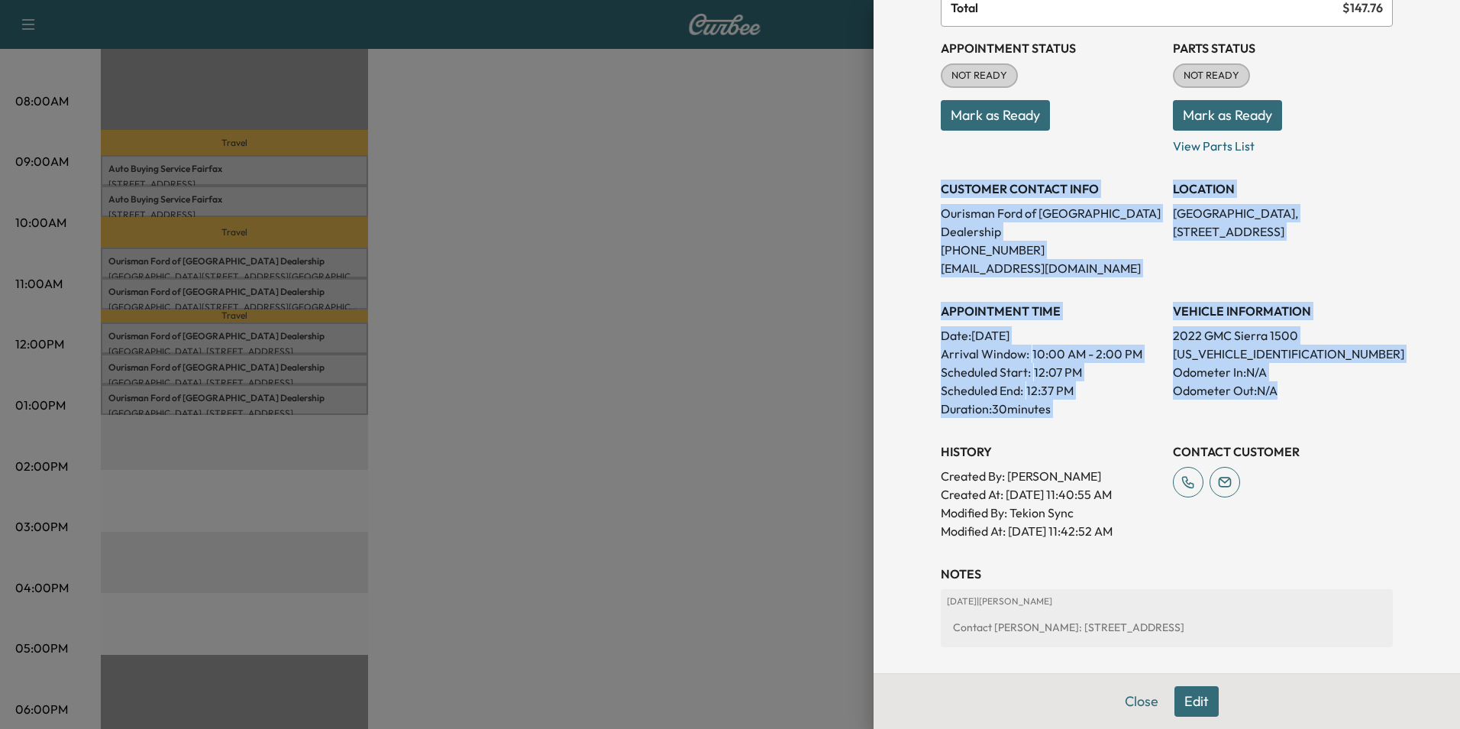
drag, startPoint x: 929, startPoint y: 185, endPoint x: 1305, endPoint y: 383, distance: 424.6
click at [1305, 383] on div "Appointment Status NOT READY Mark as Ready Parts Status NOT READY Mark as Ready…" at bounding box center [1167, 283] width 452 height 513
copy div "CUSTOMER CONTACT INFO Ourisman Ford of Manassas Dealership [PHONE_NUMBER] [EMAI…"
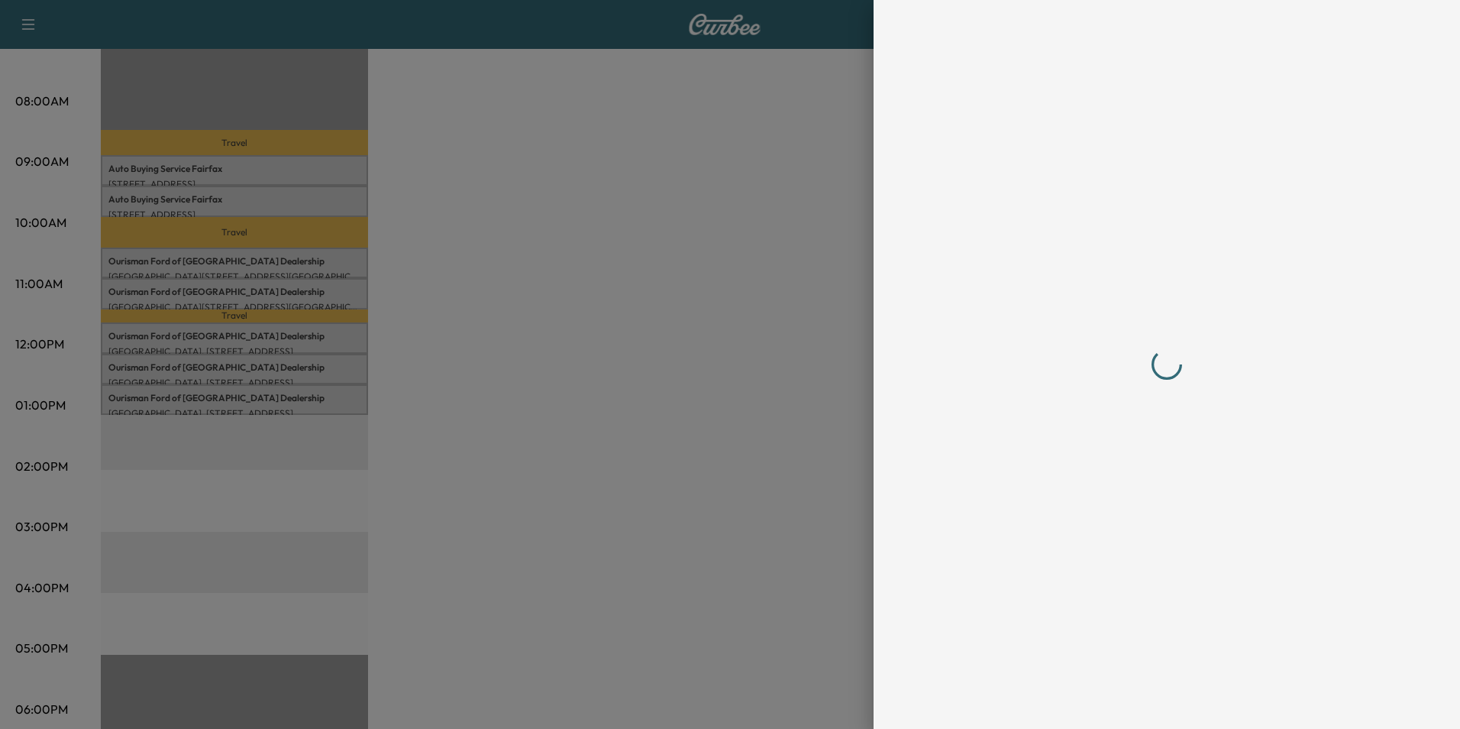
scroll to position [0, 0]
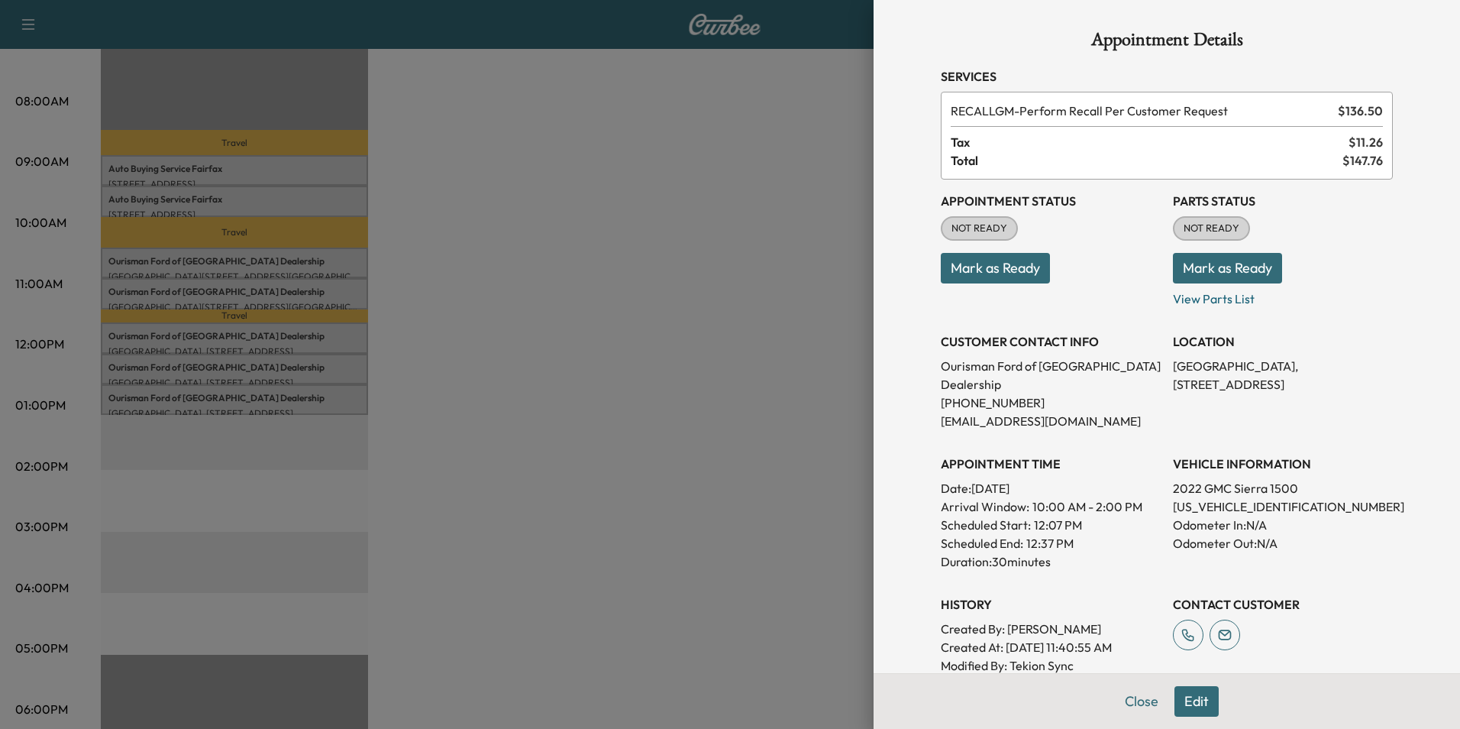
click at [580, 286] on div at bounding box center [730, 364] width 1460 height 729
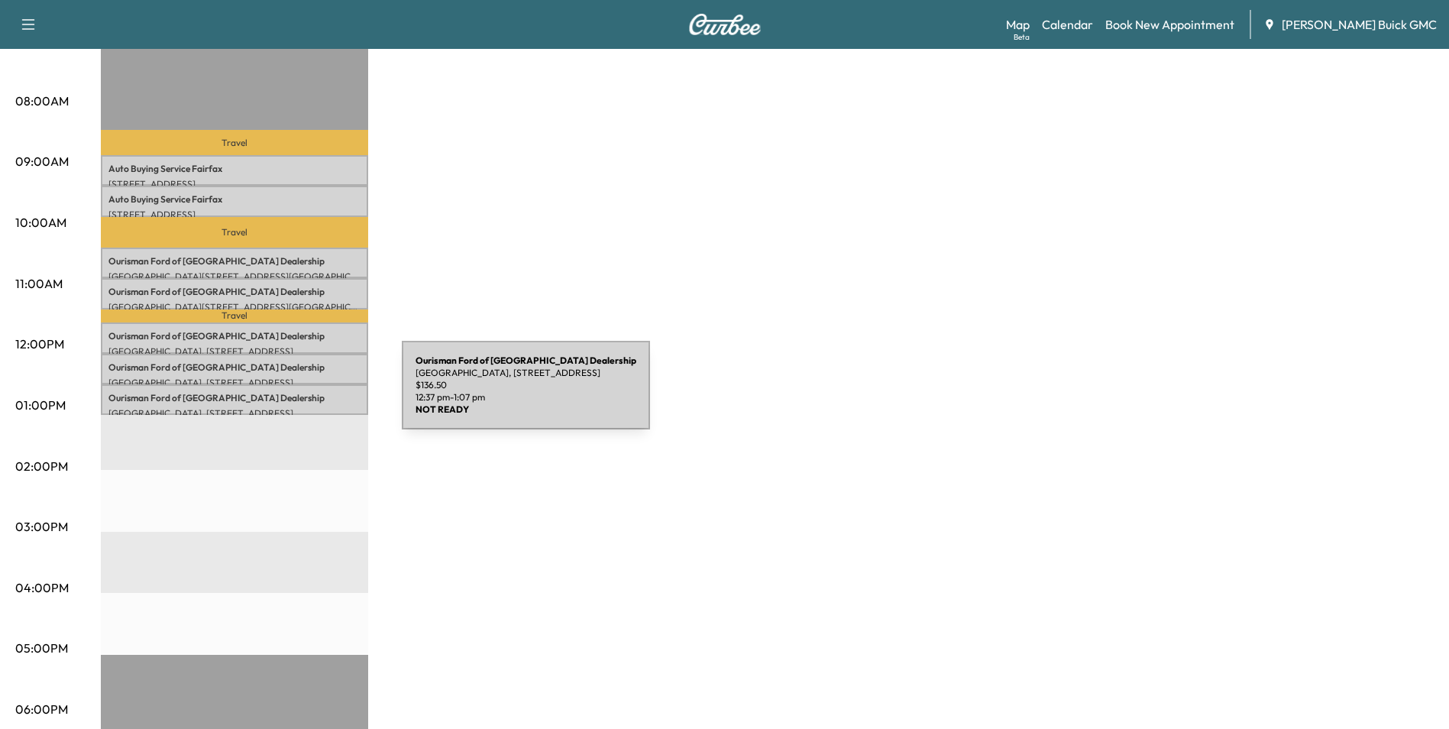
click at [287, 394] on p "Ourisman Ford of Manassas Dealership" at bounding box center [234, 398] width 252 height 12
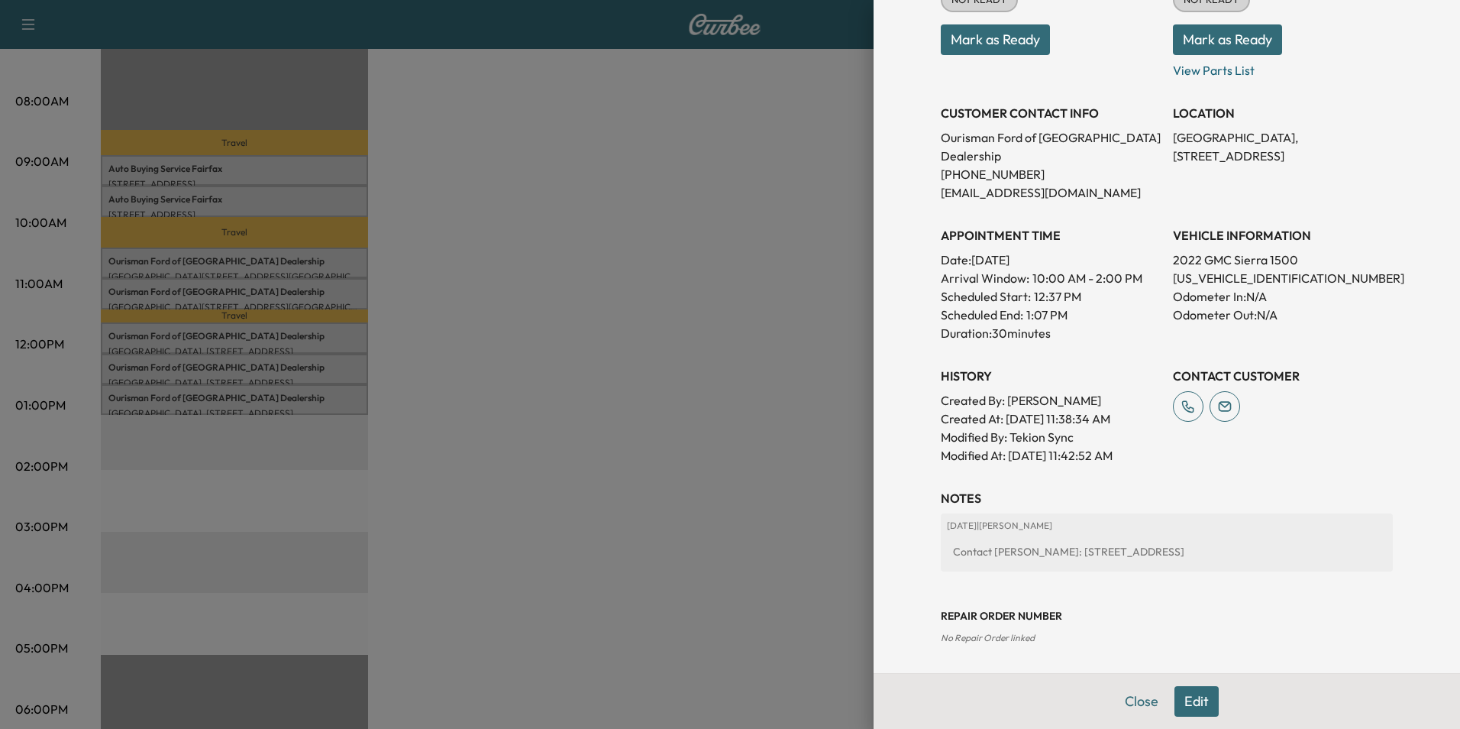
scroll to position [229, 0]
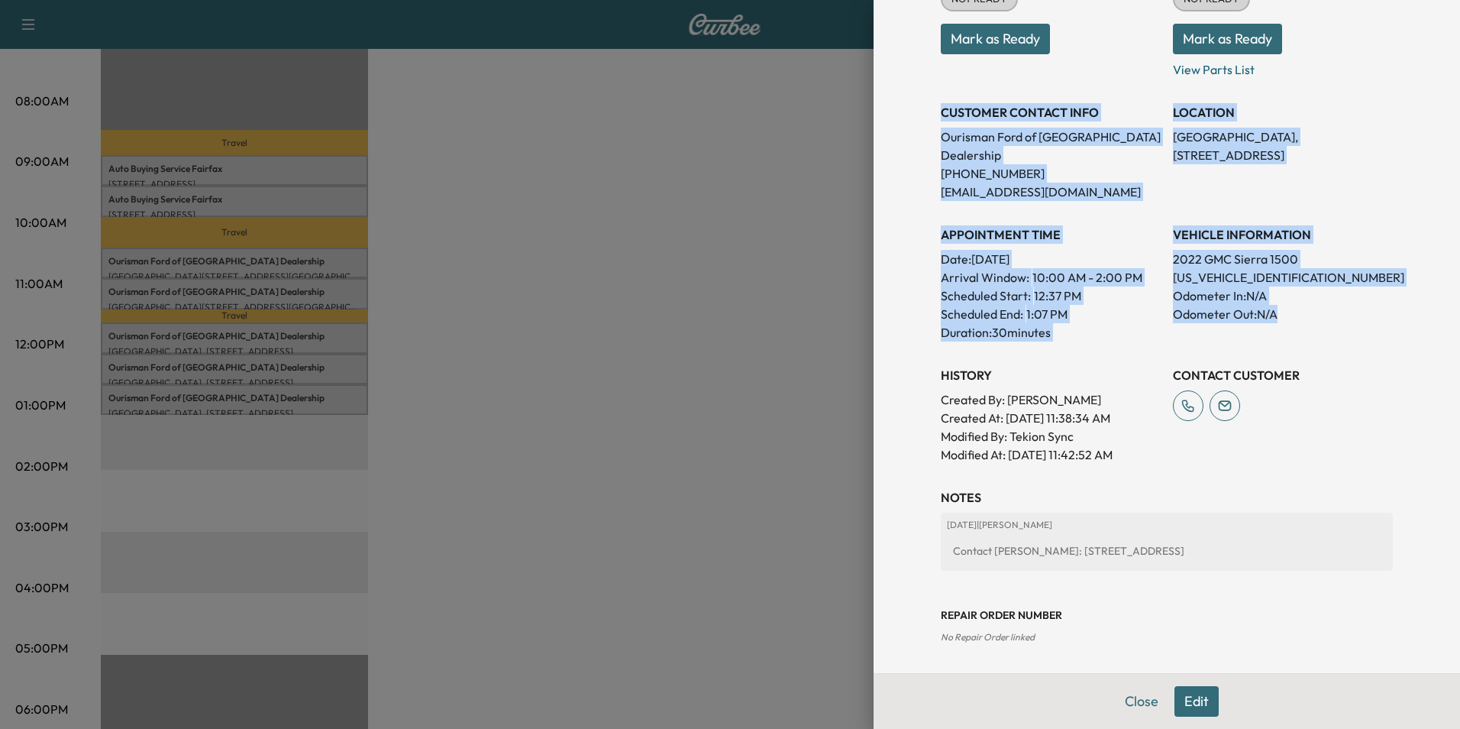
drag, startPoint x: 930, startPoint y: 107, endPoint x: 1291, endPoint y: 289, distance: 404.7
click at [1291, 289] on div "Appointment Status NOT READY Mark as Ready Parts Status NOT READY Mark as Ready…" at bounding box center [1167, 206] width 452 height 513
copy div "CUSTOMER CONTACT INFO Ourisman Ford of Manassas Dealership [PHONE_NUMBER] [EMAI…"
